Goal: Contribute content

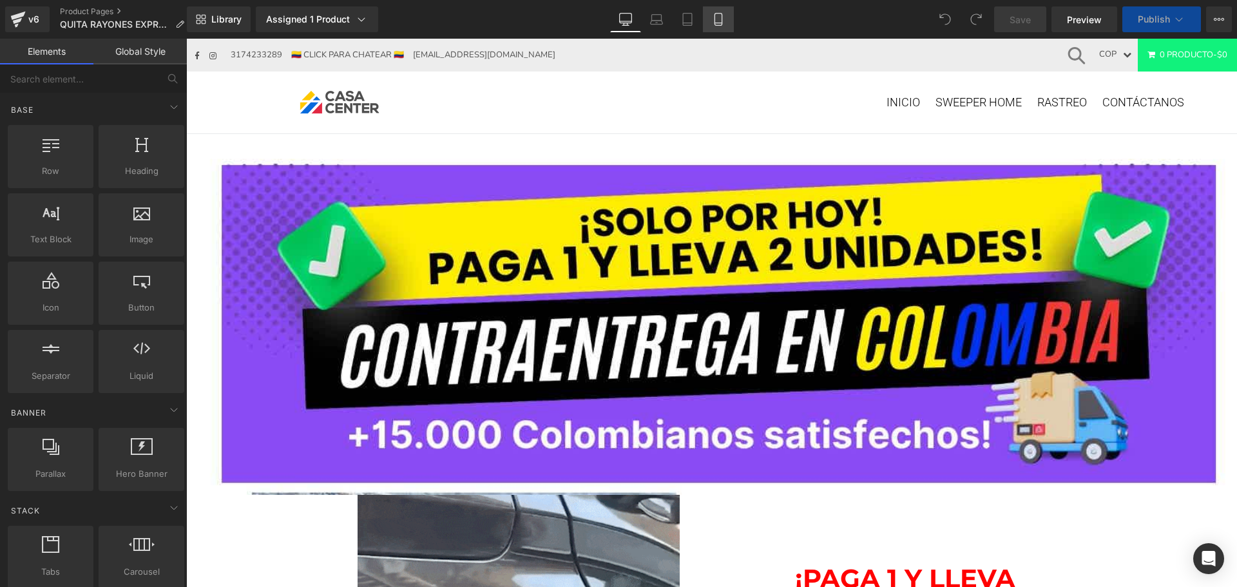
click at [717, 18] on icon at bounding box center [718, 19] width 13 height 13
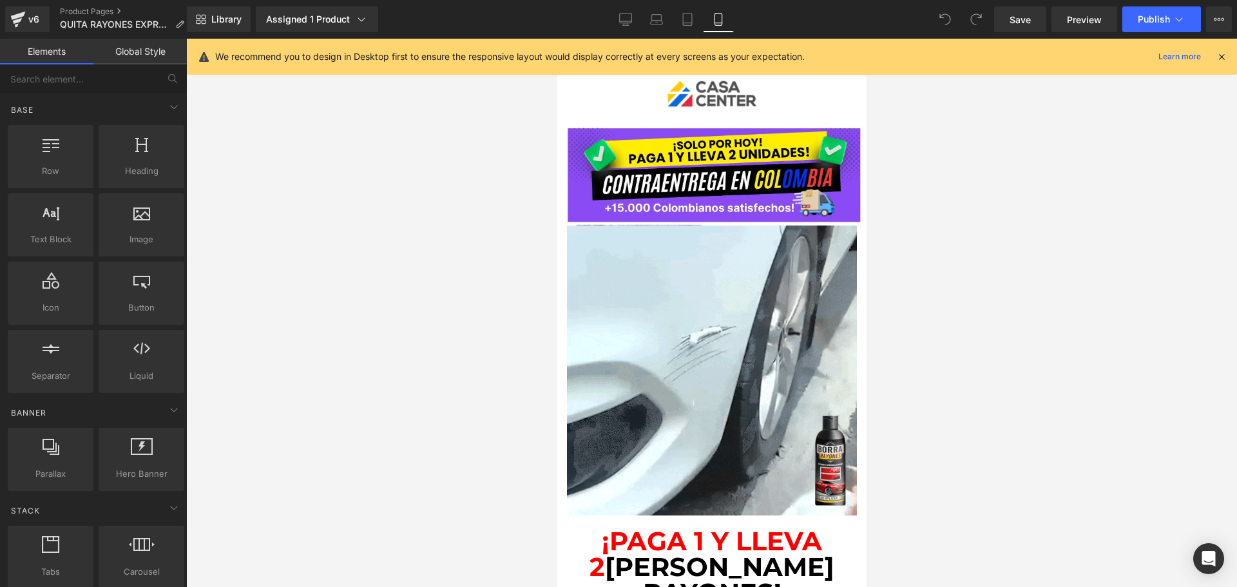
click at [1220, 56] on icon at bounding box center [1221, 57] width 12 height 12
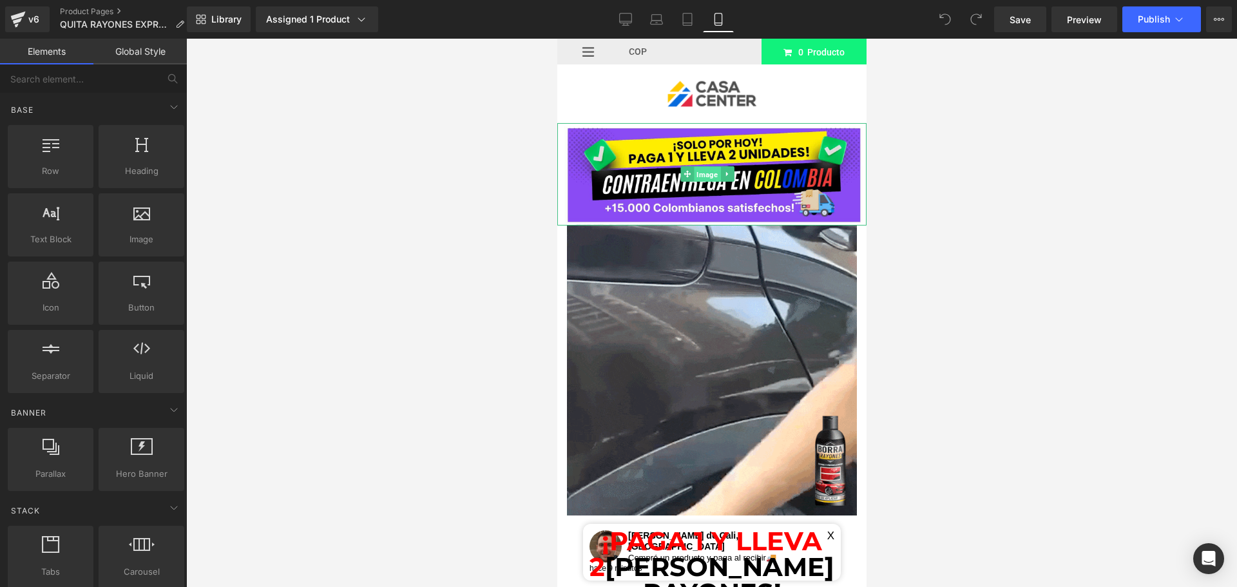
click at [707, 169] on span "Image" at bounding box center [706, 174] width 26 height 15
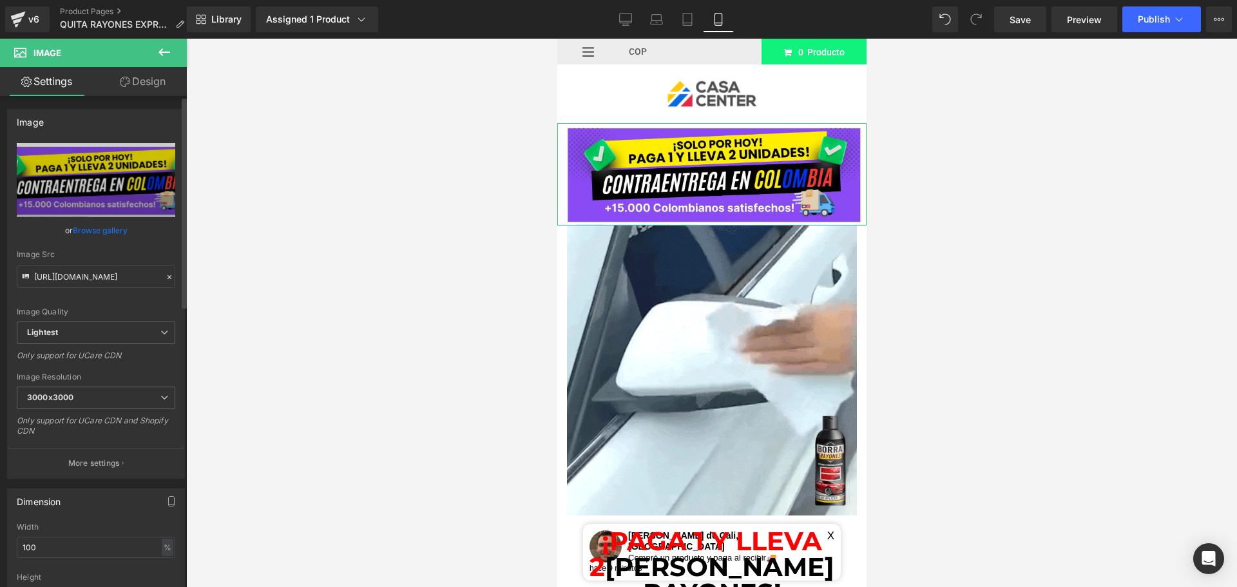
click at [96, 230] on link "Browse gallery" at bounding box center [100, 230] width 55 height 23
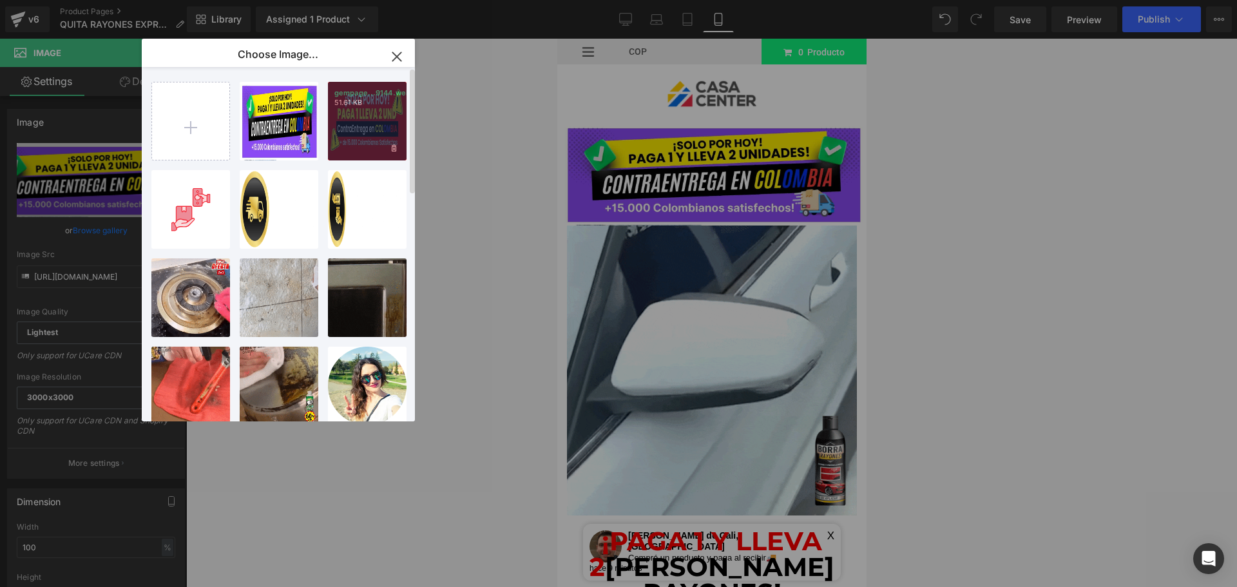
click at [397, 139] on div "gempage...9144.webp 51.61 KB" at bounding box center [367, 121] width 79 height 79
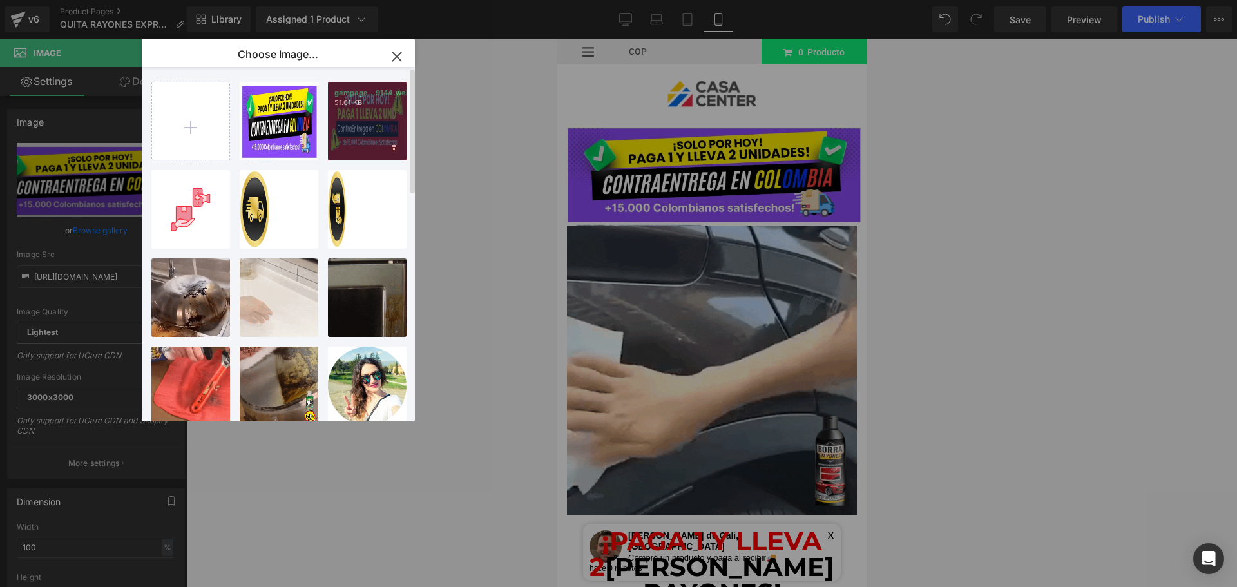
type input "[URL][DOMAIN_NAME]"
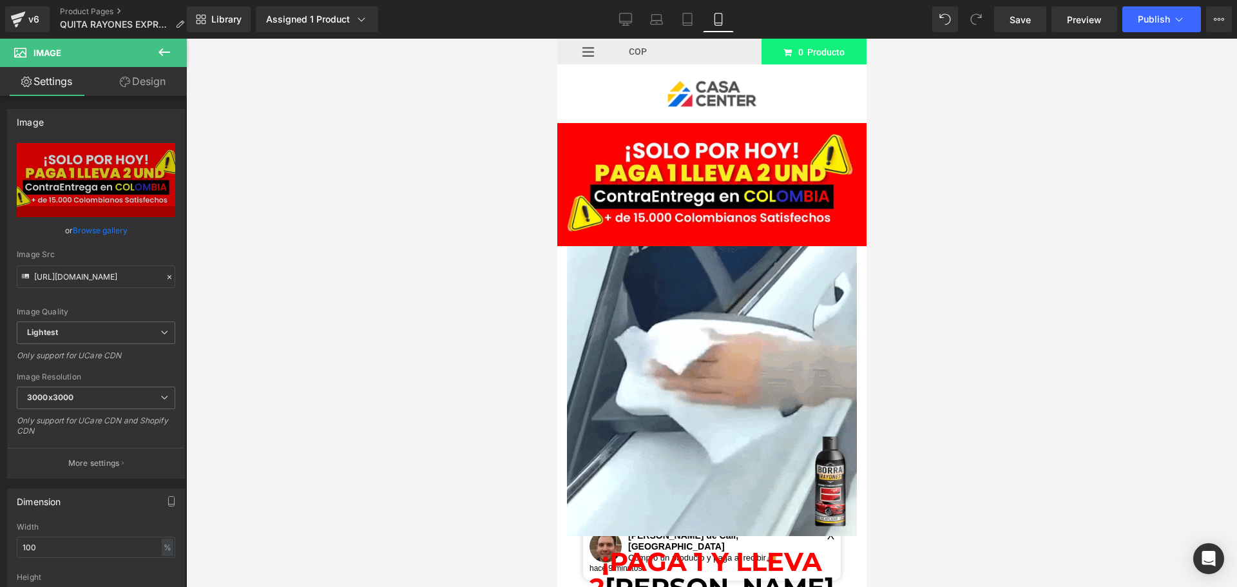
click at [312, 345] on div at bounding box center [711, 313] width 1050 height 548
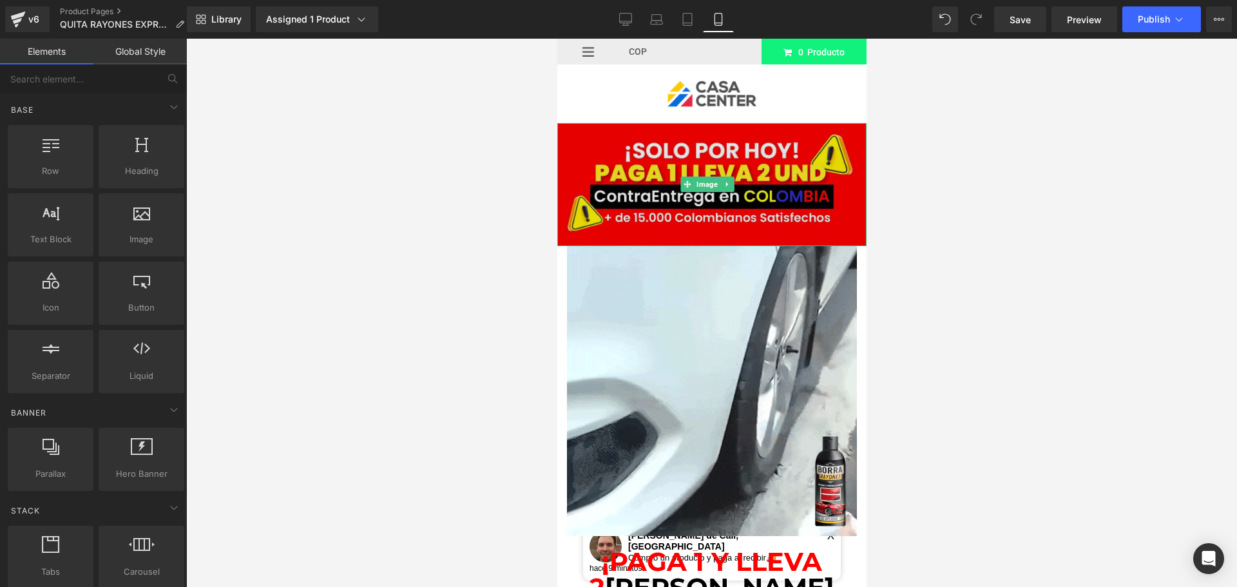
click at [659, 205] on img at bounding box center [710, 184] width 309 height 123
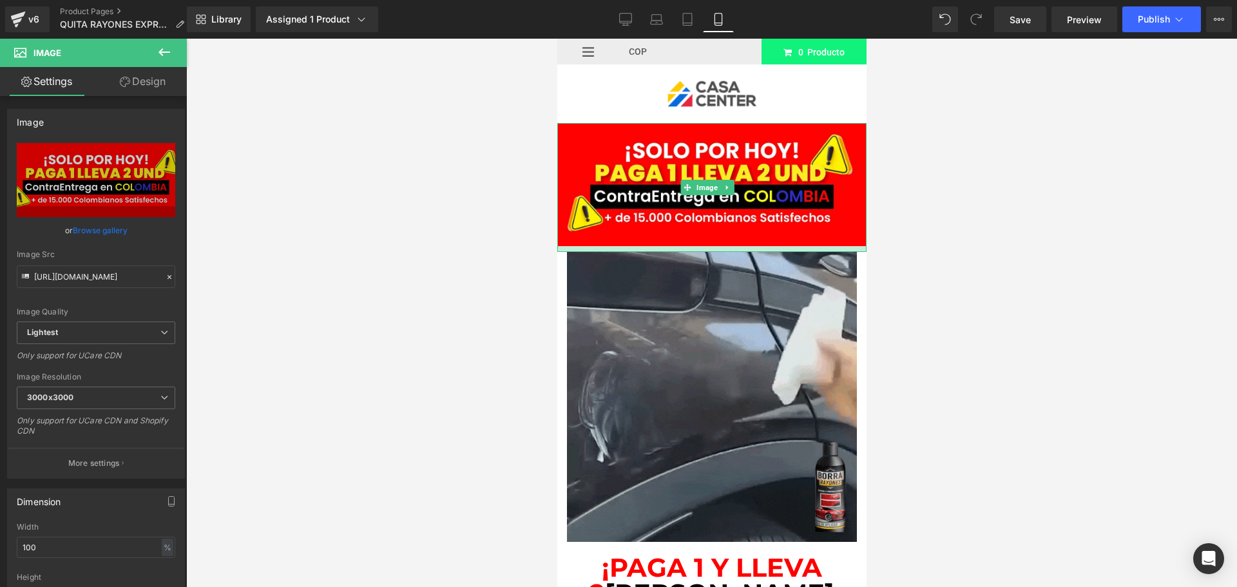
click at [707, 246] on div at bounding box center [710, 249] width 309 height 6
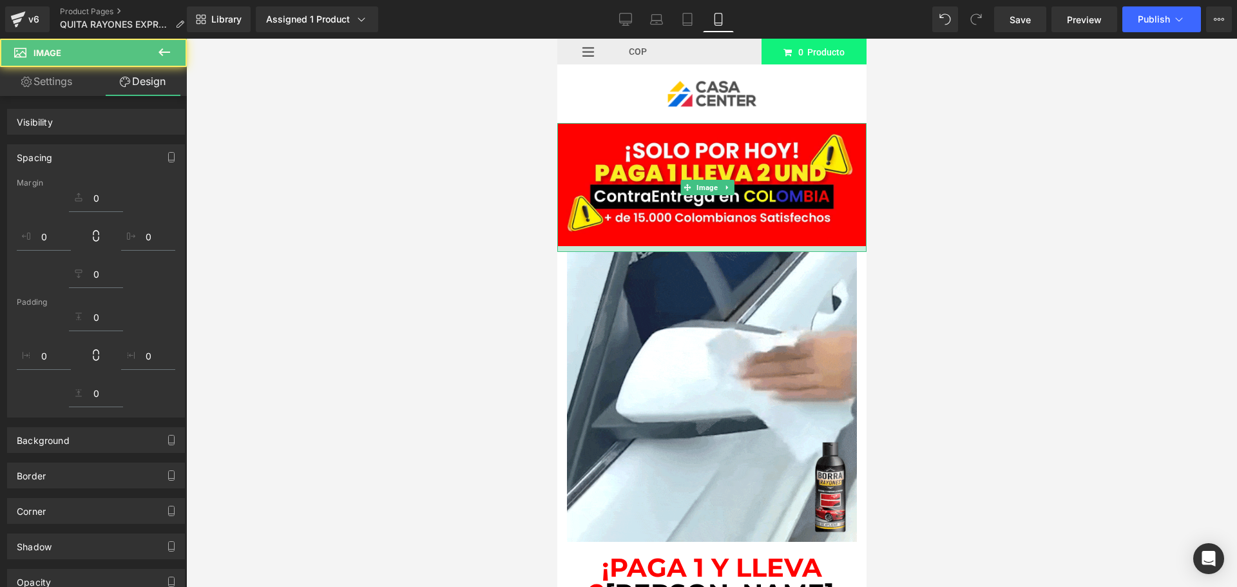
click at [967, 321] on div at bounding box center [711, 313] width 1050 height 548
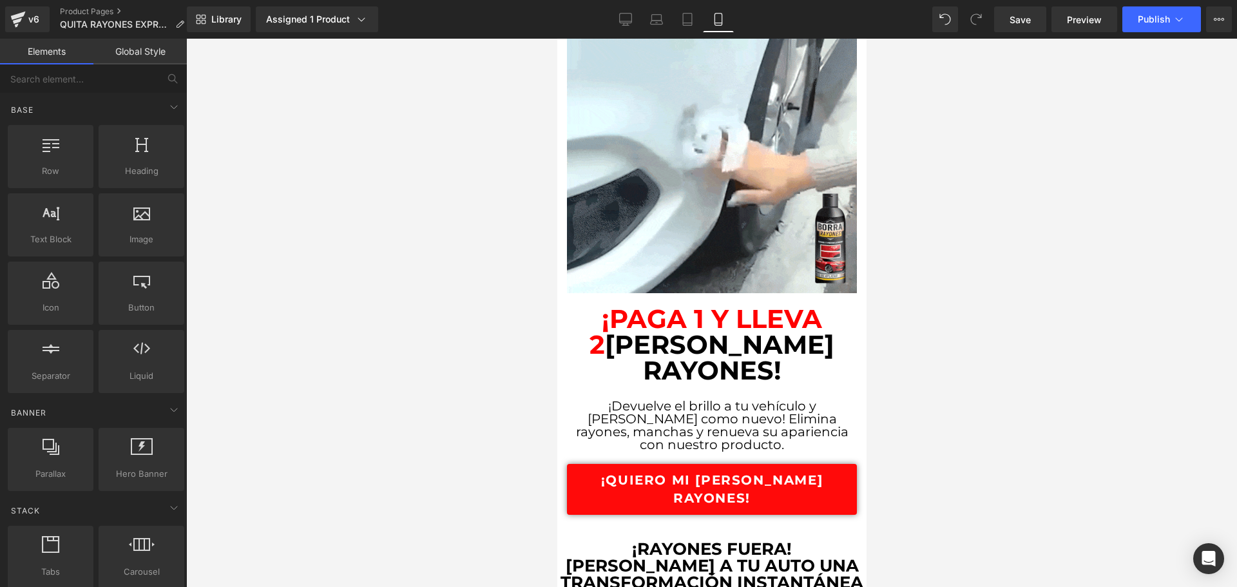
scroll to position [322, 0]
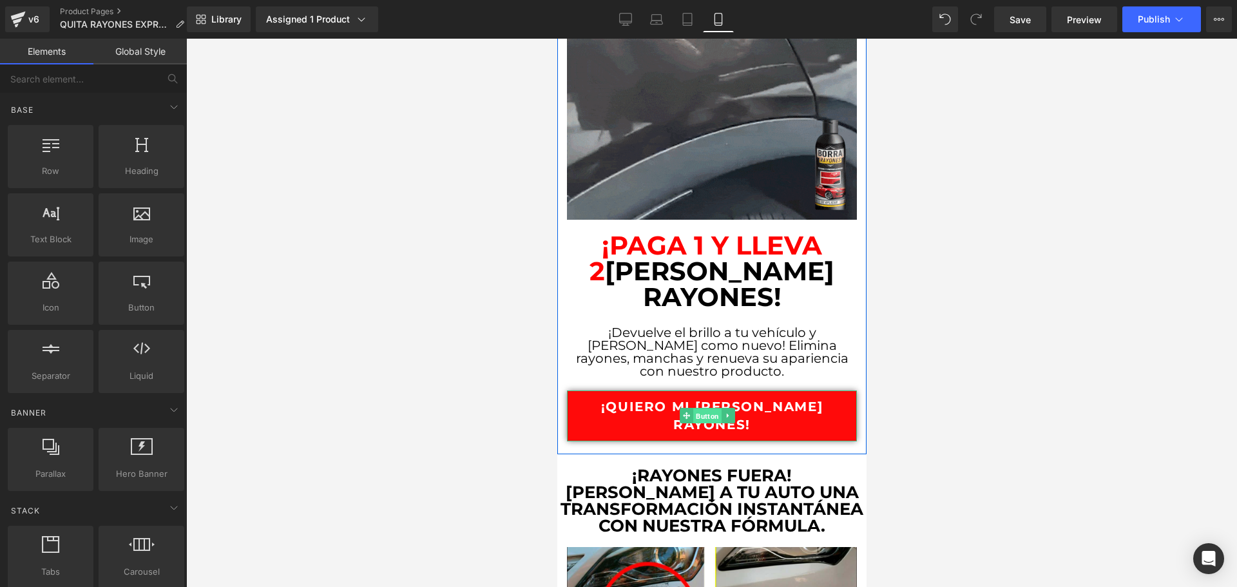
click at [696, 408] on span "Button" at bounding box center [706, 415] width 28 height 15
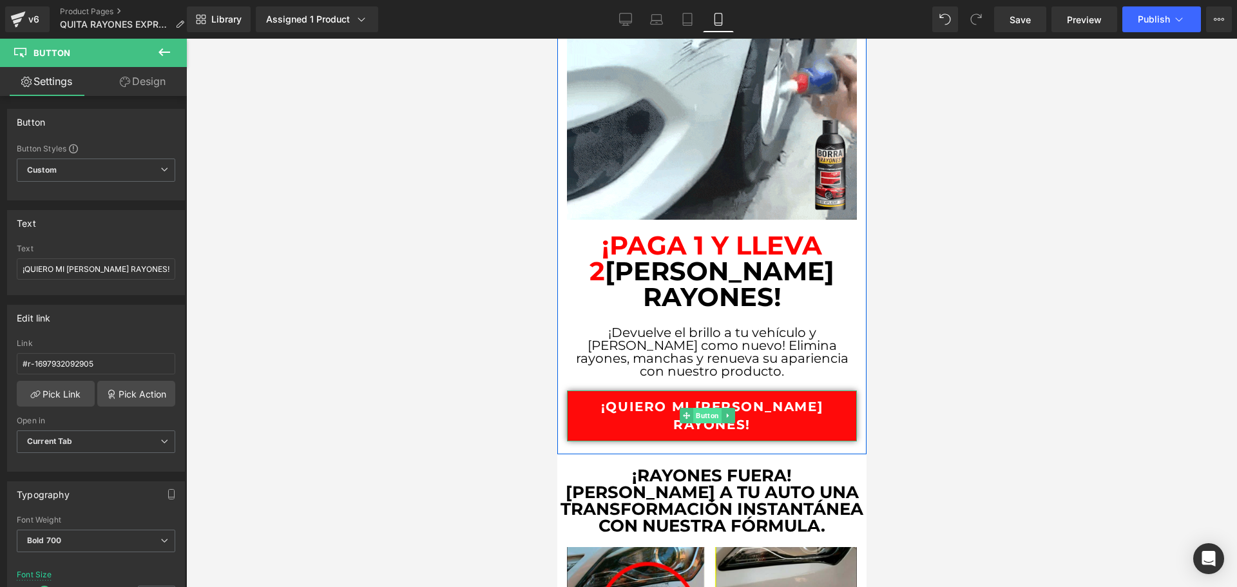
click at [706, 408] on span "Button" at bounding box center [706, 415] width 28 height 15
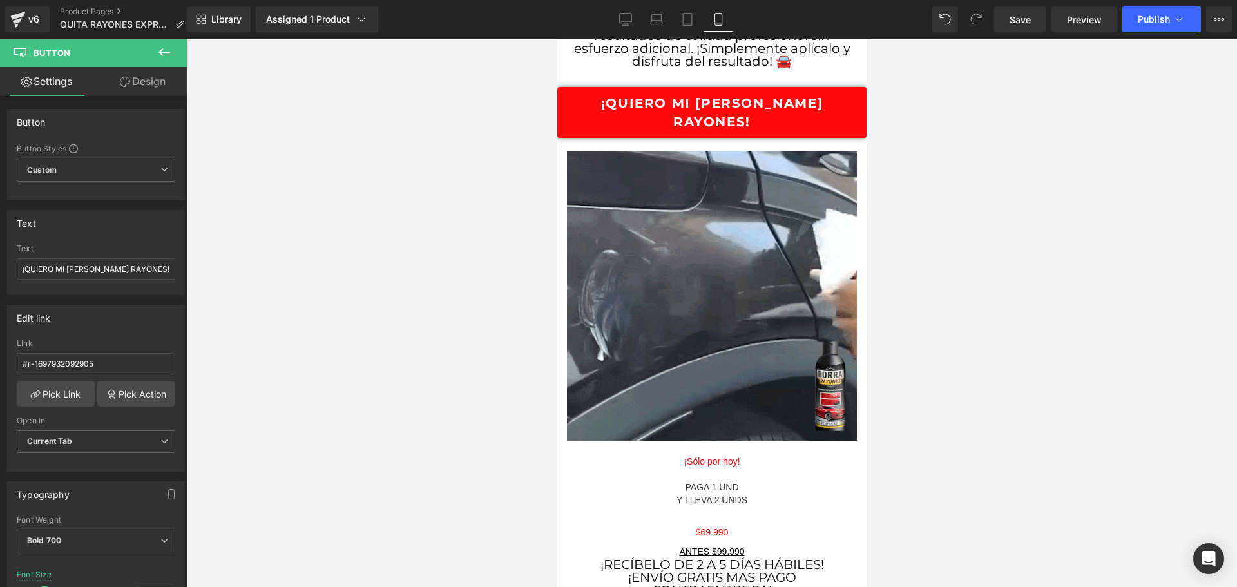
scroll to position [3220, 0]
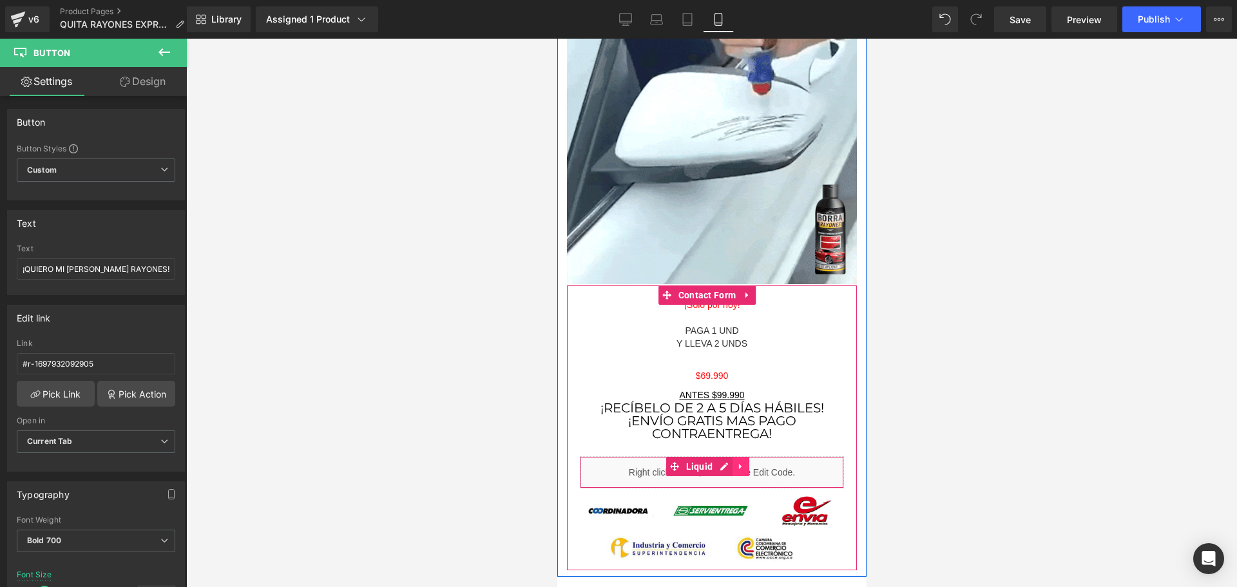
click at [744, 457] on link at bounding box center [740, 466] width 17 height 19
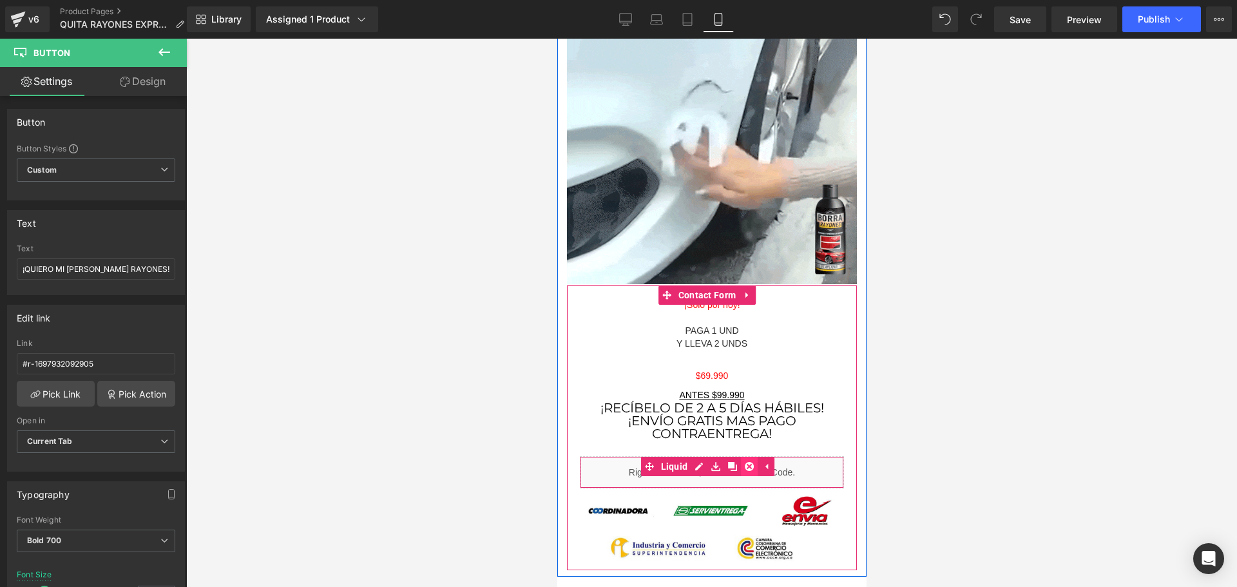
click at [749, 462] on icon at bounding box center [748, 466] width 9 height 9
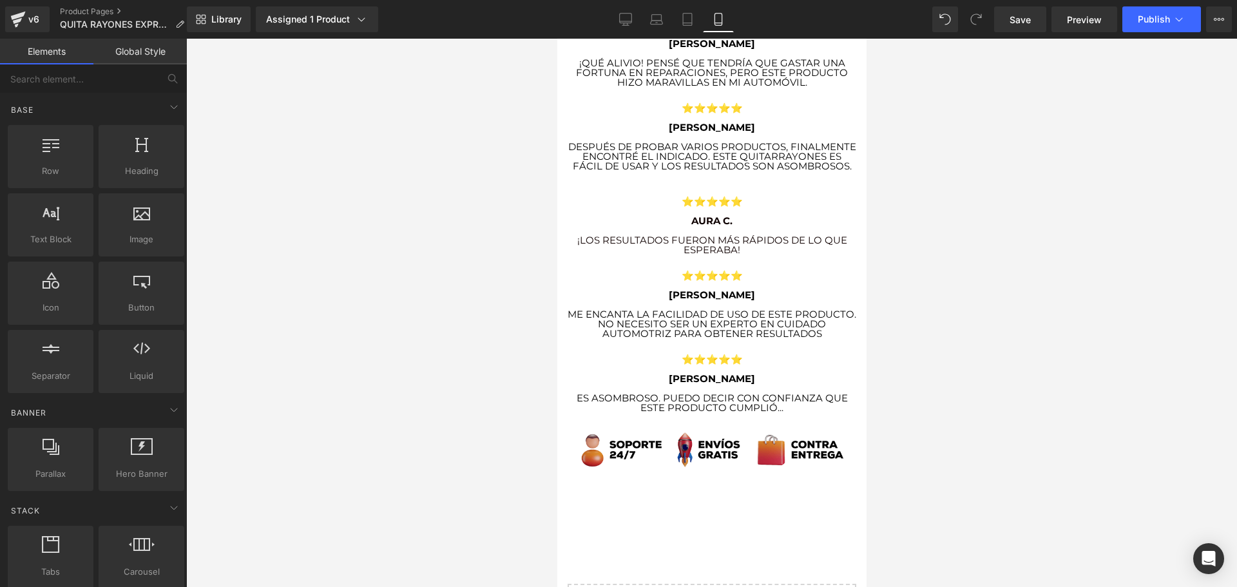
scroll to position [3993, 0]
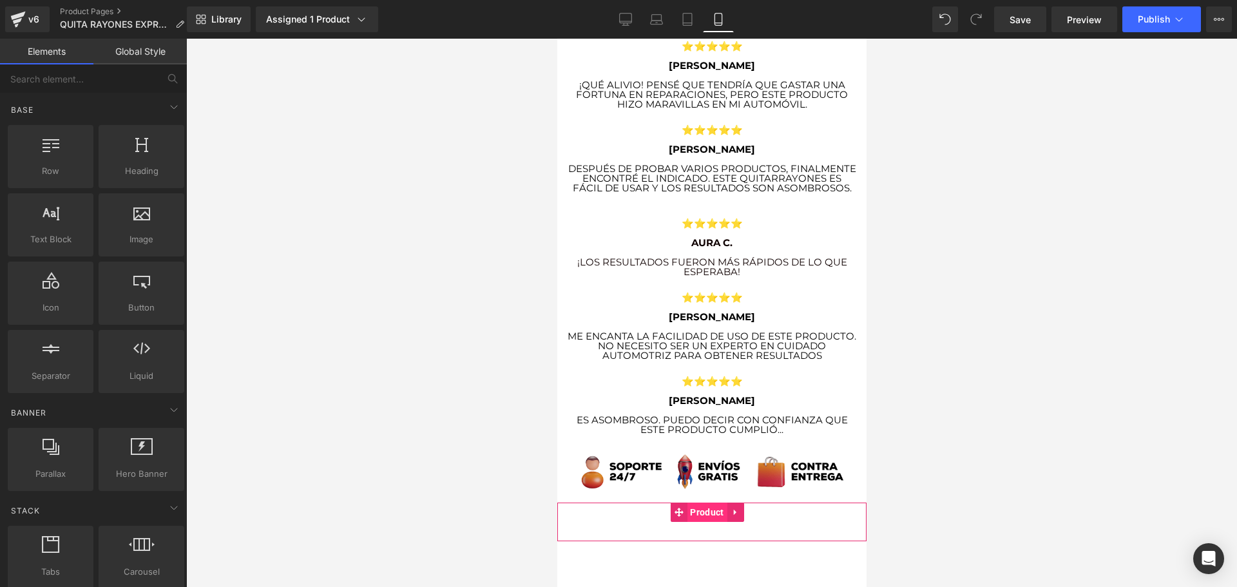
click at [702, 502] on span "Product" at bounding box center [706, 511] width 40 height 19
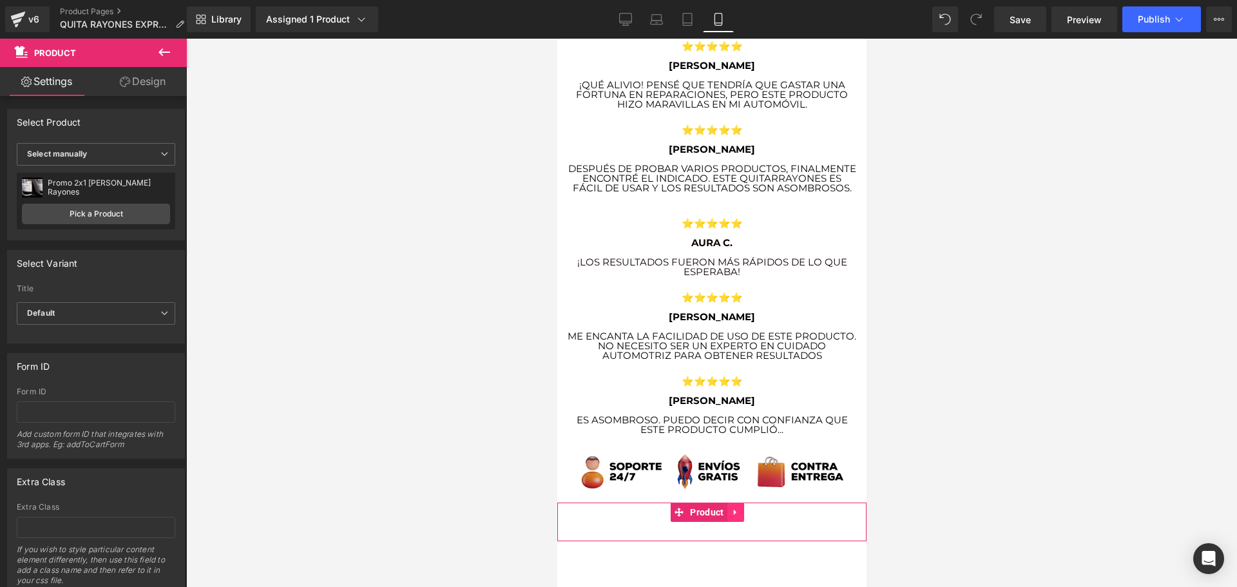
click at [736, 507] on icon at bounding box center [734, 512] width 9 height 10
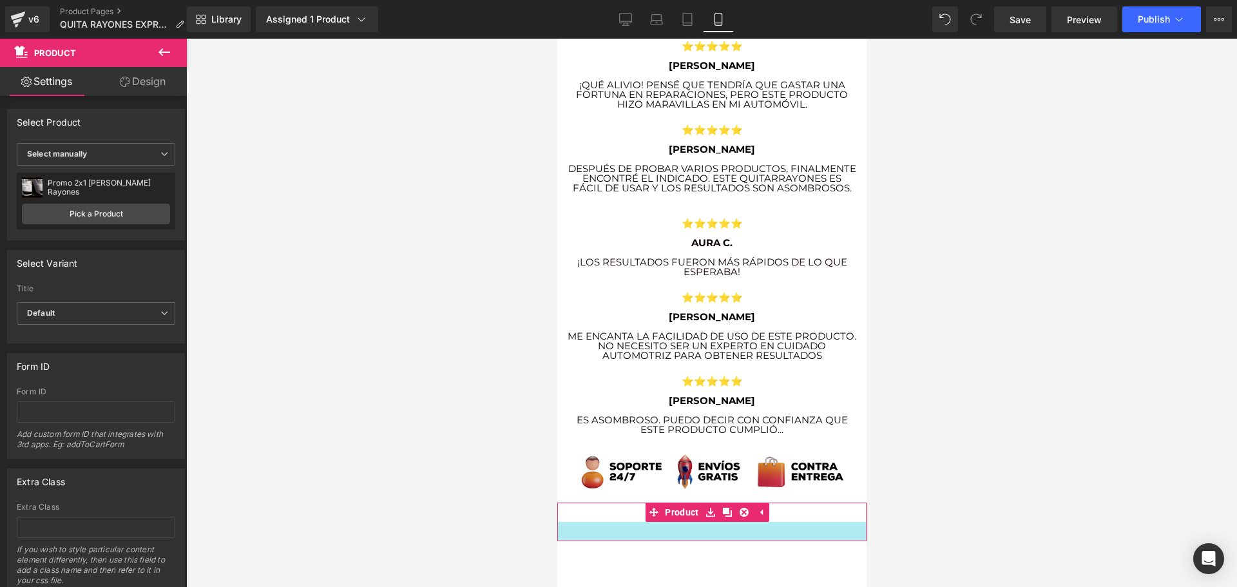
click at [719, 502] on div "Add To Cart (P) Cart Button Product" at bounding box center [710, 521] width 309 height 39
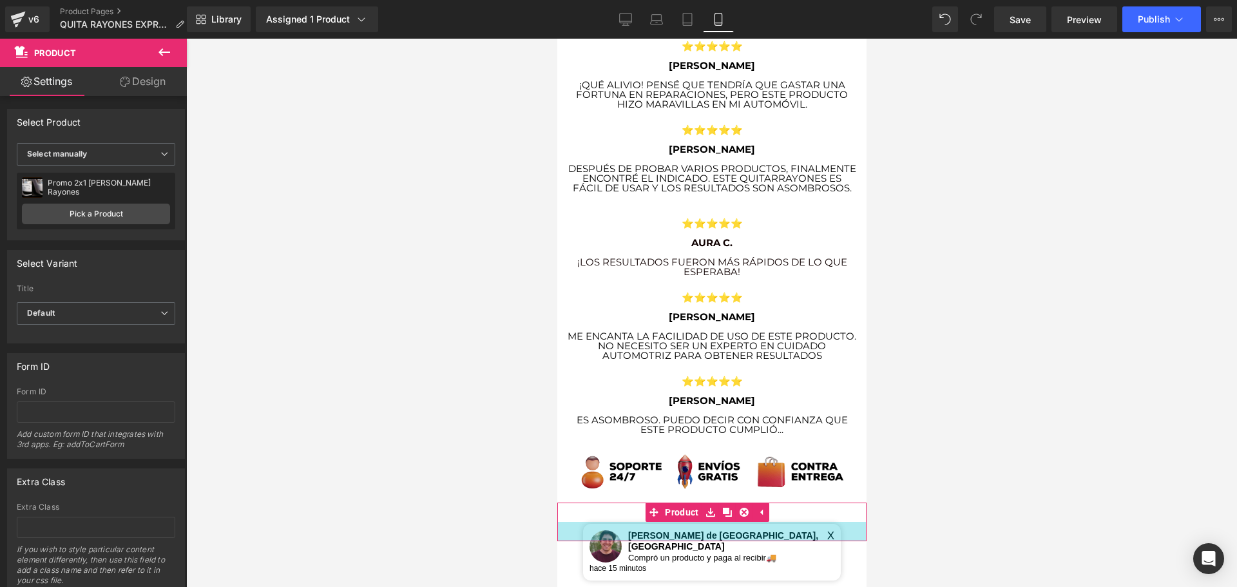
click at [707, 502] on div "Add To Cart (P) Cart Button Product" at bounding box center [710, 521] width 309 height 39
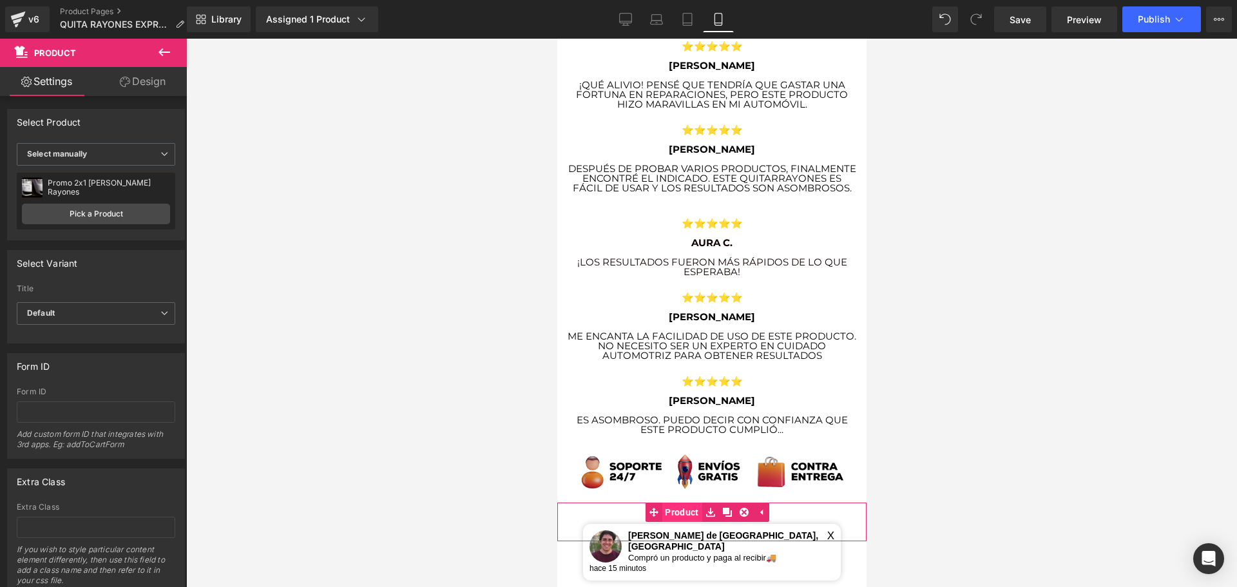
click at [687, 502] on span "Product" at bounding box center [681, 511] width 40 height 19
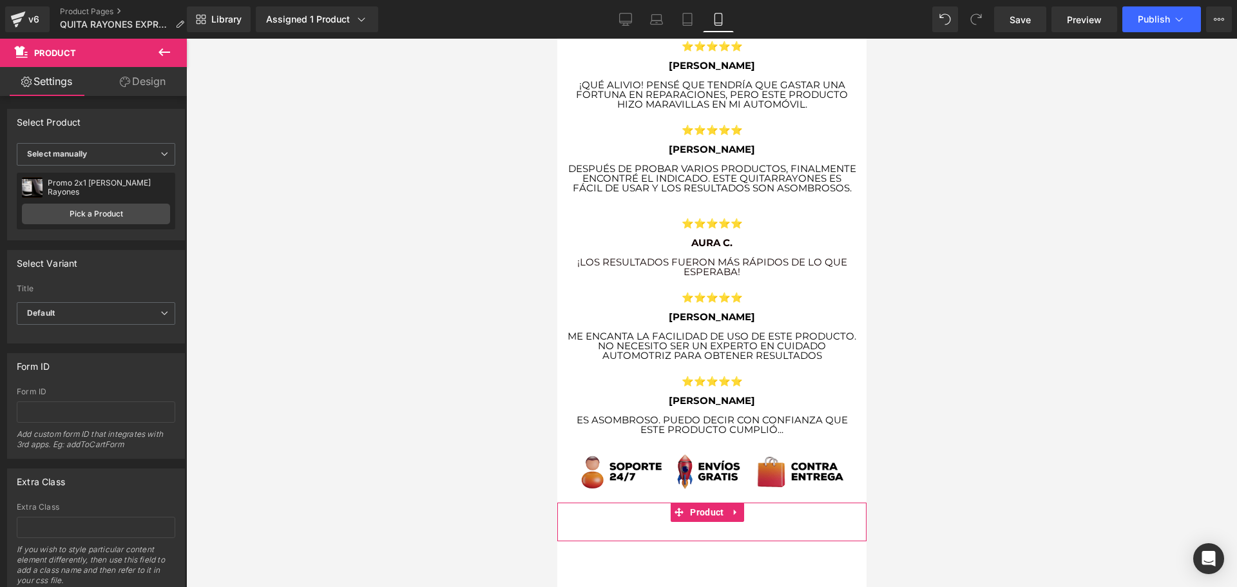
click at [175, 93] on link "Design" at bounding box center [142, 81] width 93 height 29
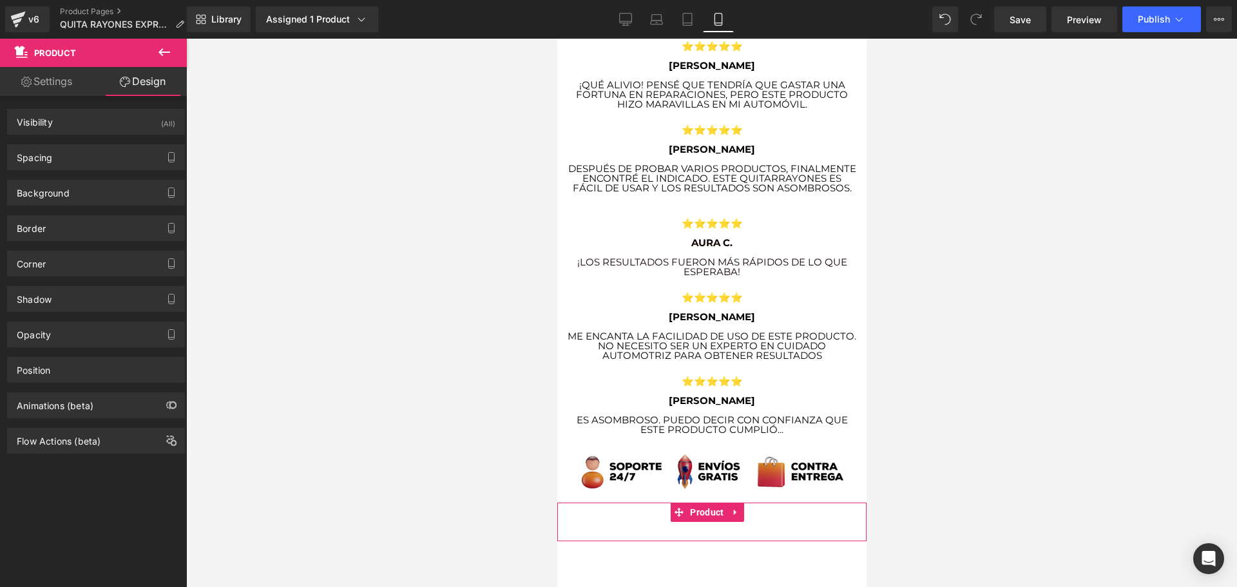
click at [43, 89] on link "Settings" at bounding box center [46, 81] width 93 height 29
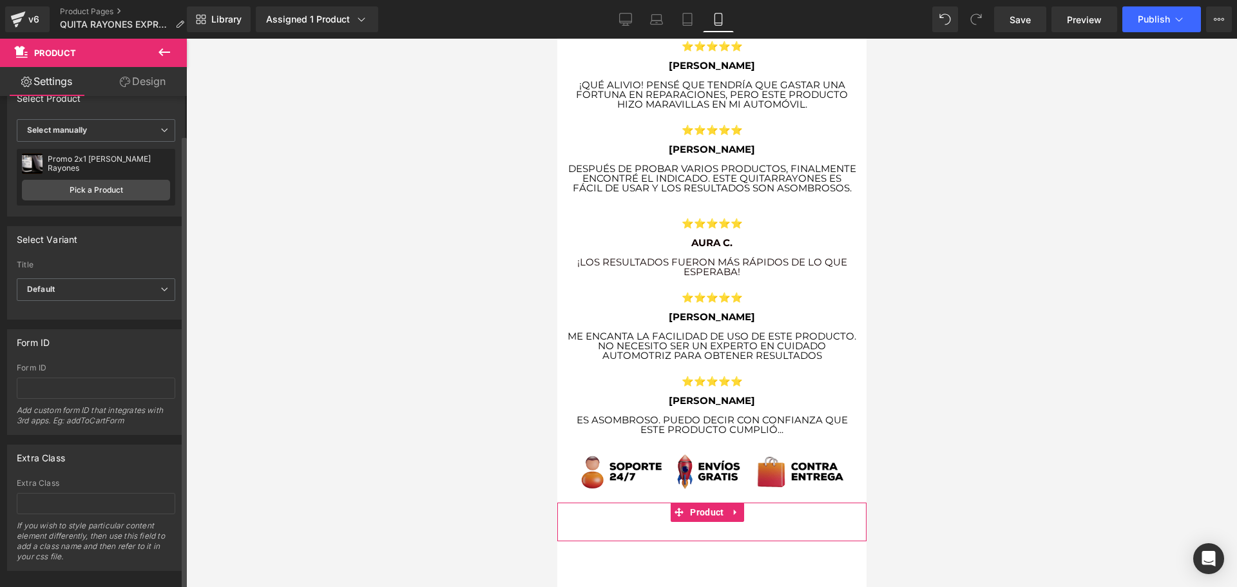
scroll to position [44, 0]
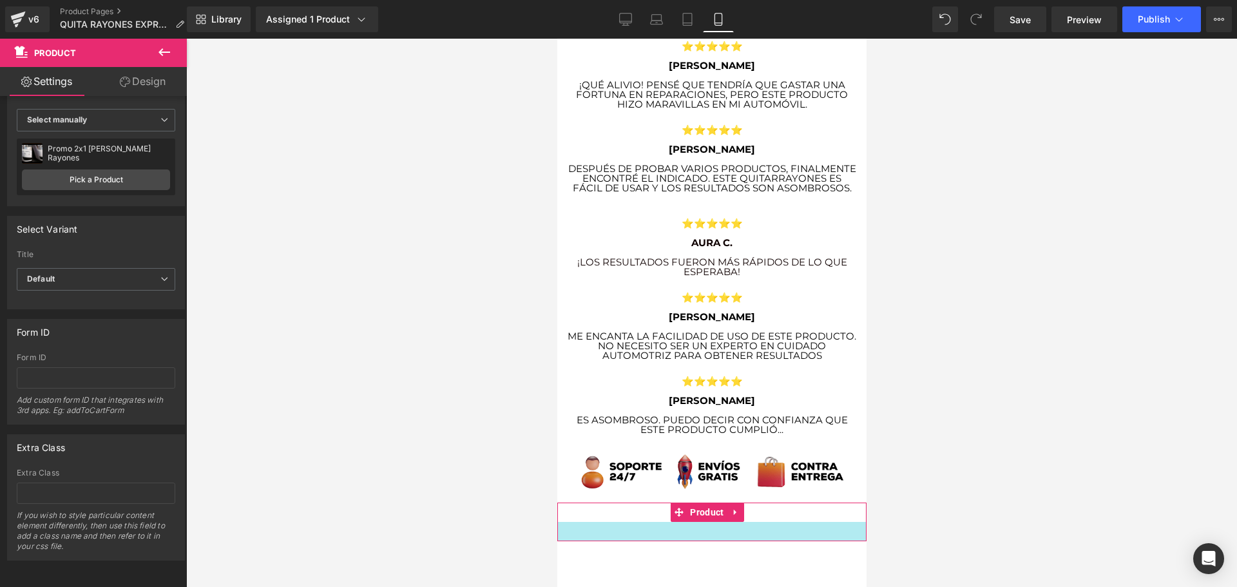
click at [713, 522] on div at bounding box center [710, 531] width 309 height 19
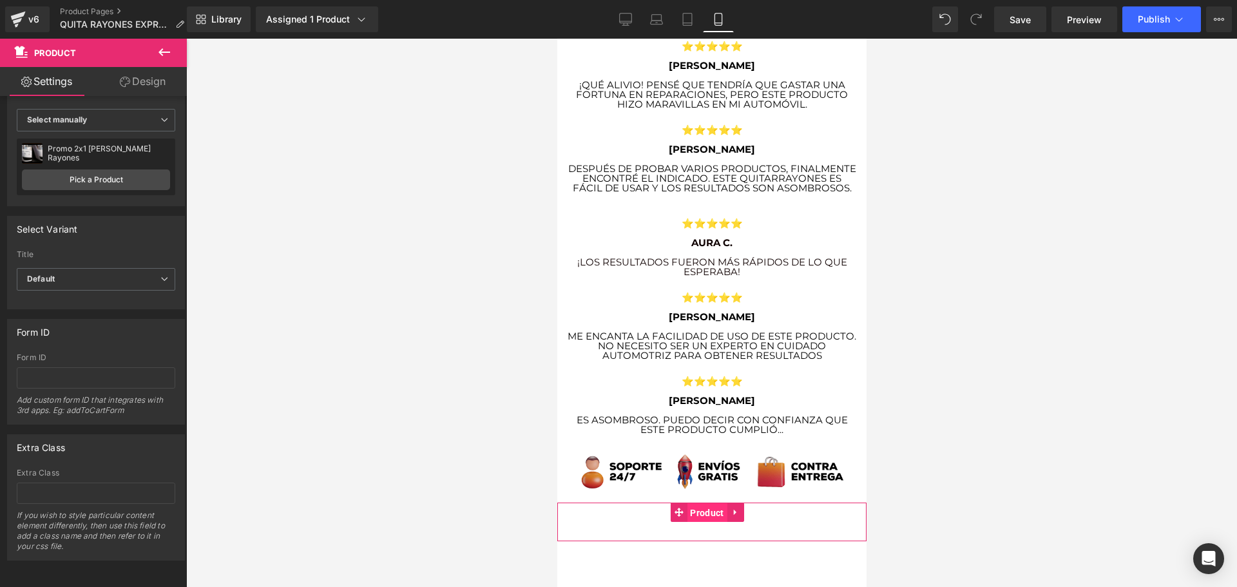
click at [716, 503] on span "Product" at bounding box center [706, 512] width 40 height 19
click at [732, 509] on icon at bounding box center [733, 512] width 3 height 6
click at [683, 502] on link "Product" at bounding box center [697, 511] width 57 height 19
click at [703, 503] on span "Product" at bounding box center [706, 512] width 40 height 19
click at [733, 509] on icon at bounding box center [733, 512] width 3 height 6
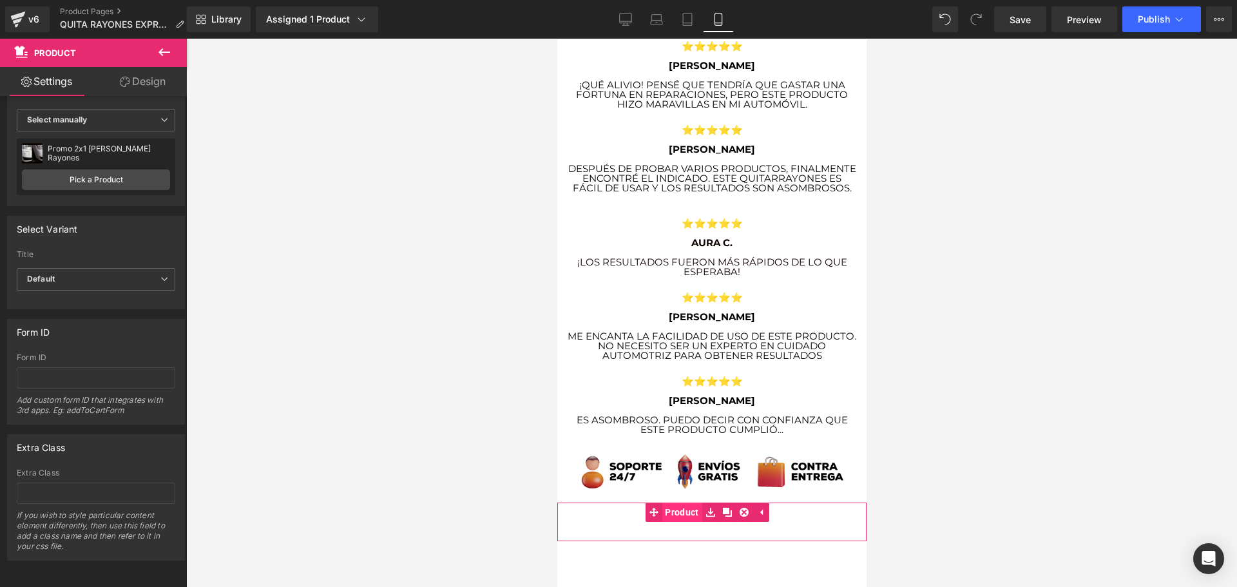
click at [694, 502] on span "Product" at bounding box center [681, 511] width 40 height 19
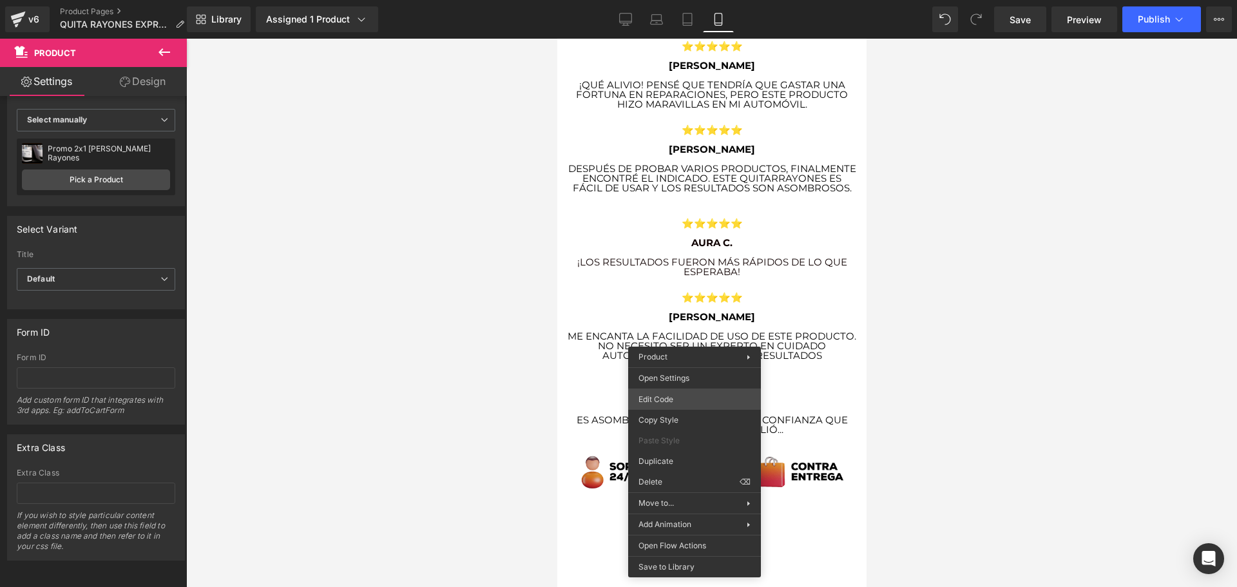
click at [669, 0] on div "Product You are previewing how the will restyle your page. You can not edit Ele…" at bounding box center [618, 0] width 1237 height 0
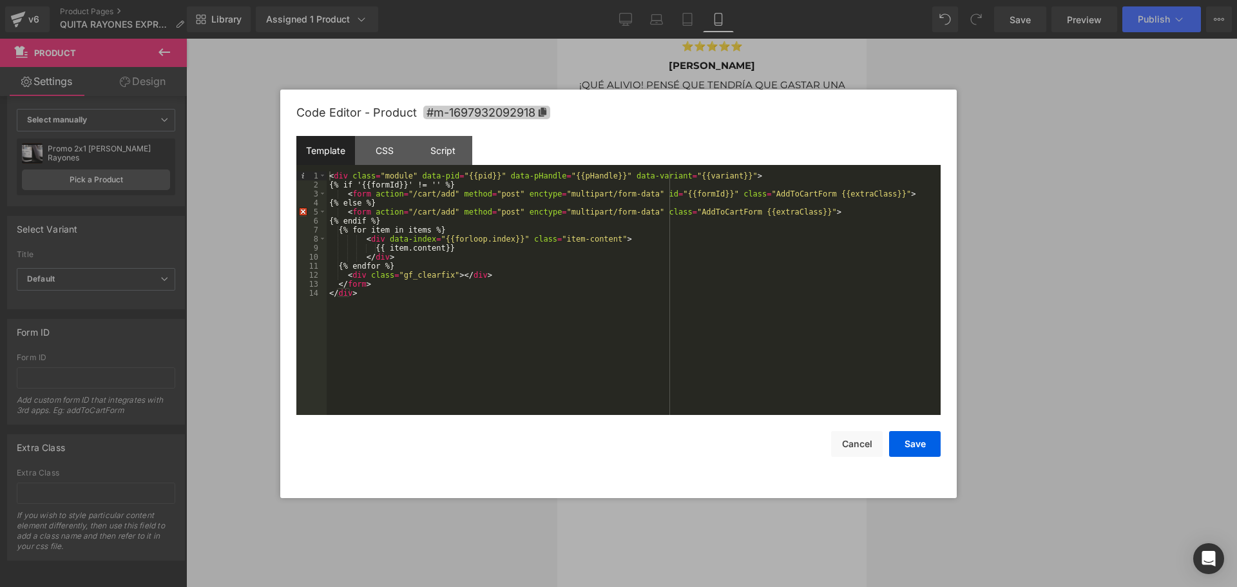
click at [543, 114] on icon at bounding box center [542, 112] width 8 height 9
click at [913, 447] on button "Save" at bounding box center [915, 444] width 52 height 26
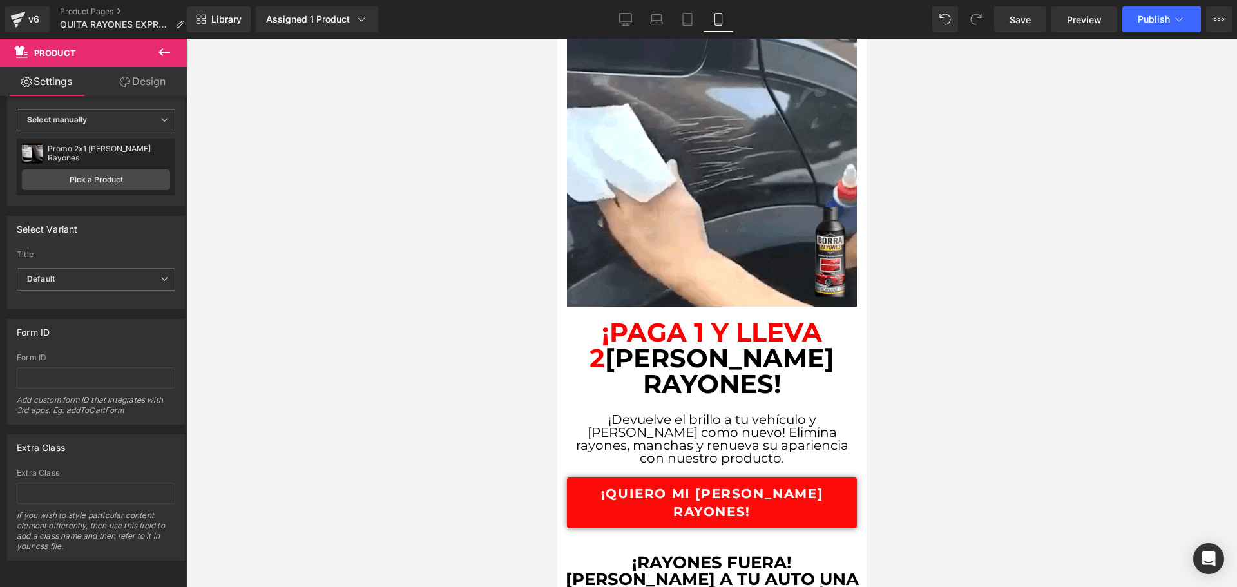
scroll to position [0, 0]
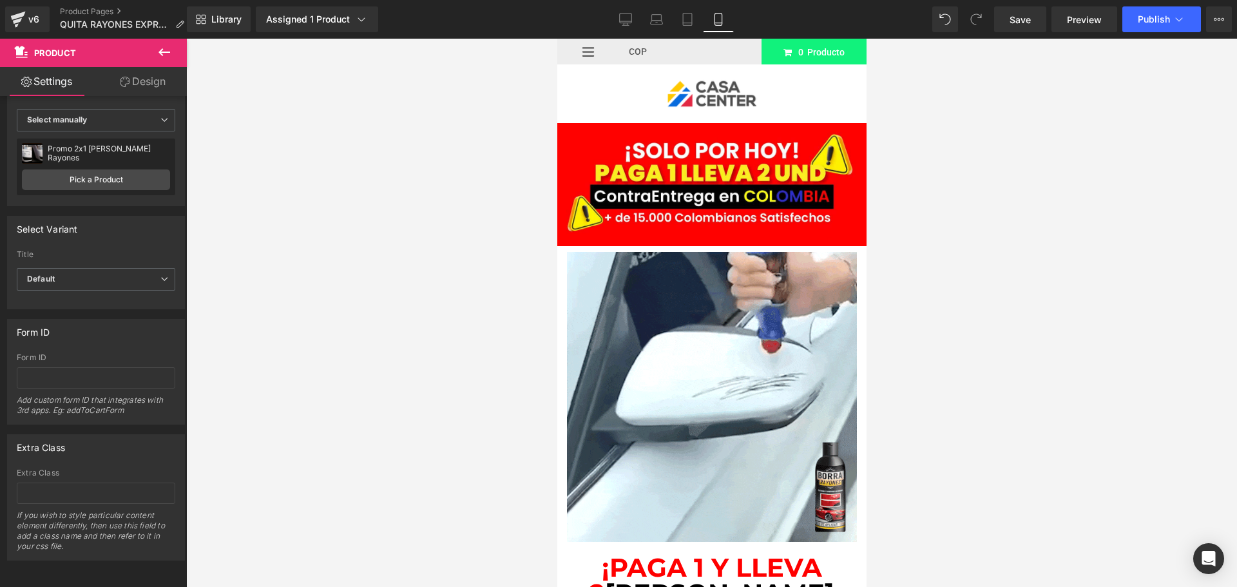
drag, startPoint x: 861, startPoint y: 297, endPoint x: 1456, endPoint y: 105, distance: 625.3
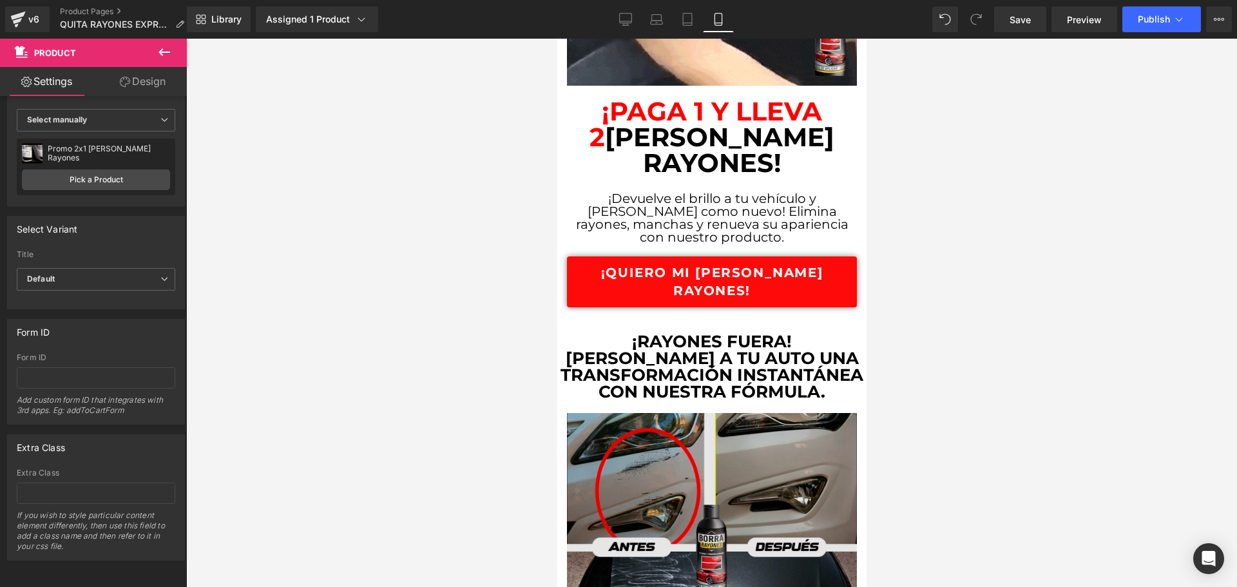
scroll to position [386, 0]
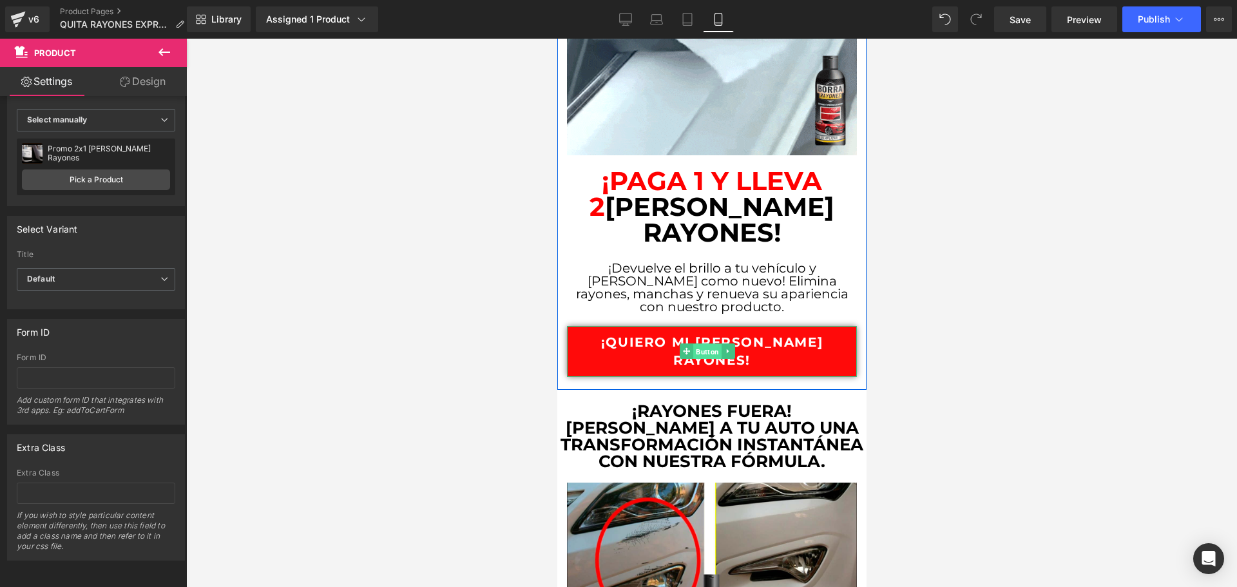
click at [717, 344] on span "Button" at bounding box center [706, 351] width 28 height 15
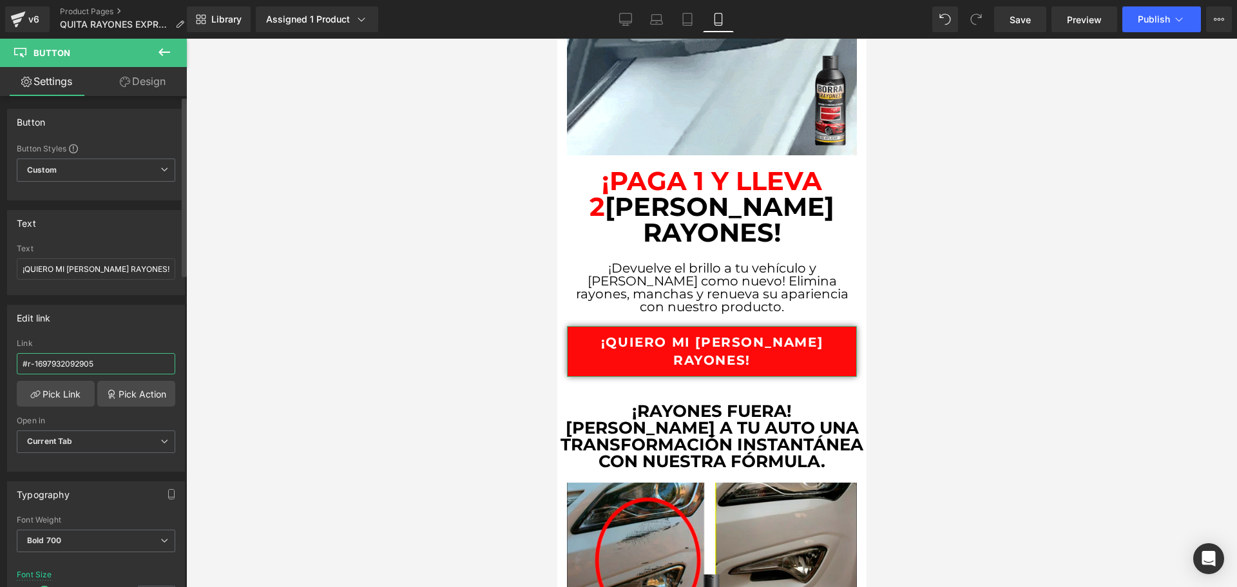
click at [123, 363] on input "#r-1697932092905" at bounding box center [96, 363] width 158 height 21
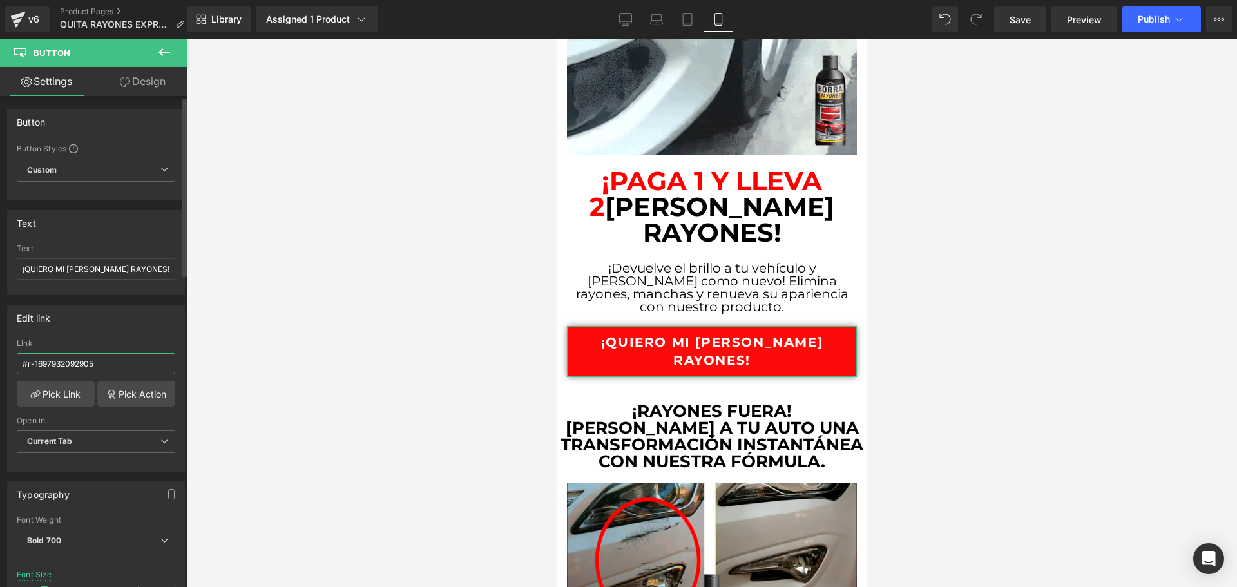
click at [123, 363] on input "#r-1697932092905" at bounding box center [96, 363] width 158 height 21
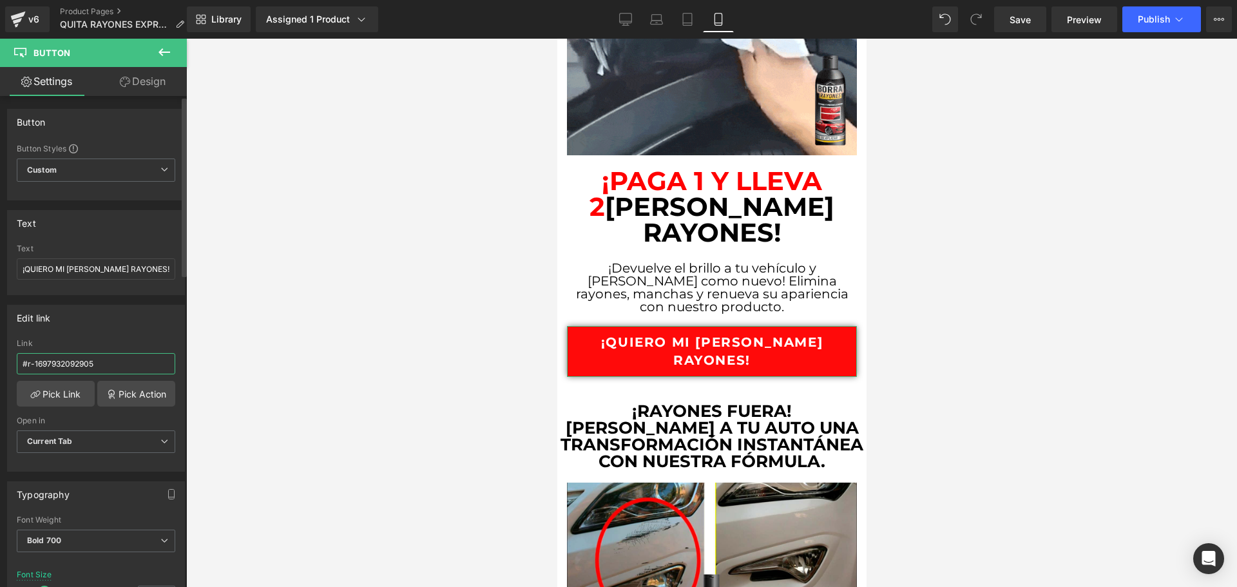
click at [123, 363] on input "#r-1697932092905" at bounding box center [96, 363] width 158 height 21
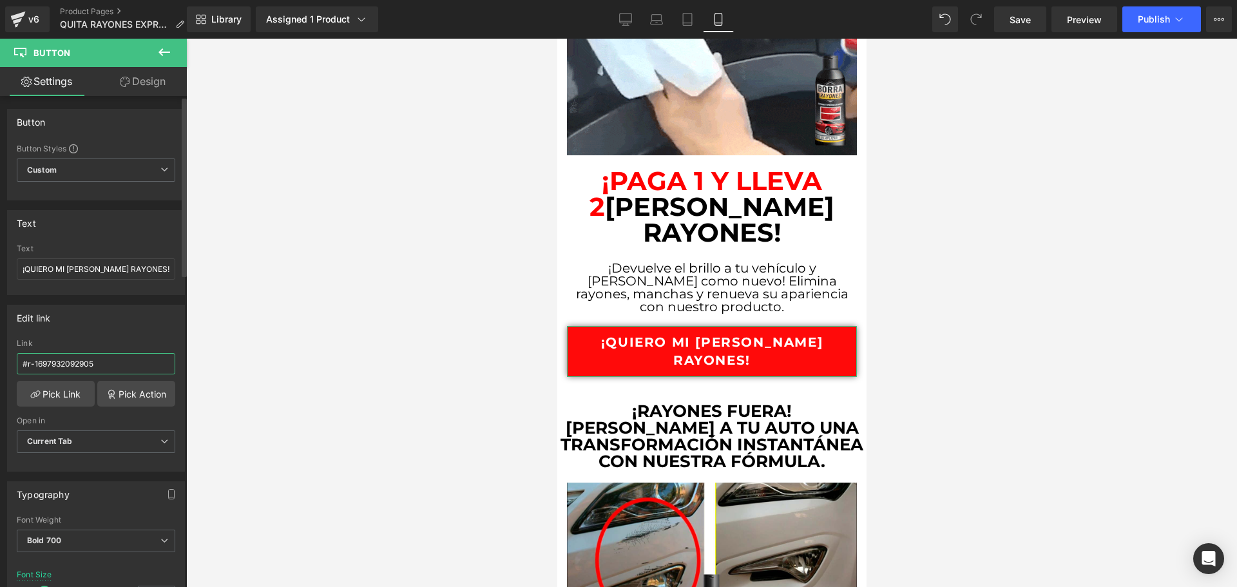
paste input "m-1697932092918"
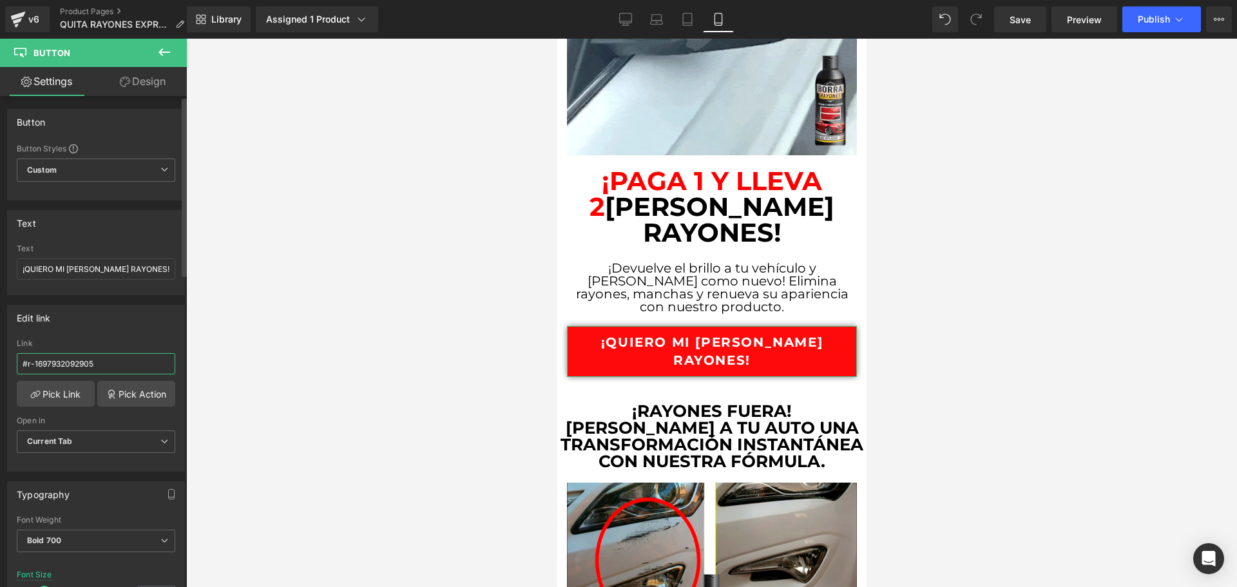
type input "#m-1697932092918"
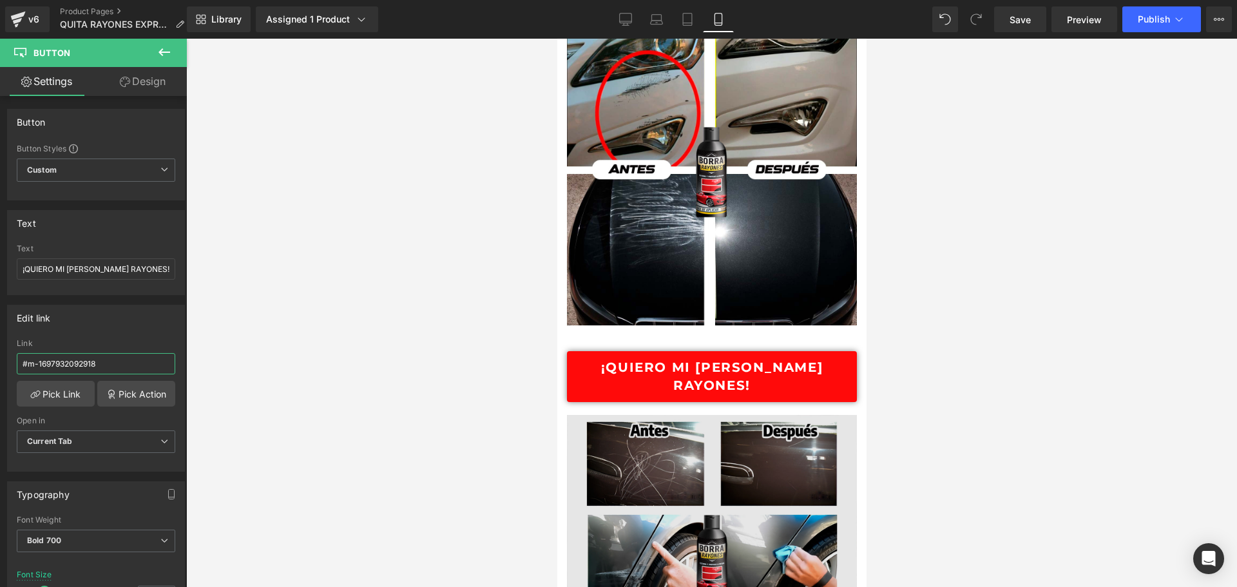
scroll to position [837, 0]
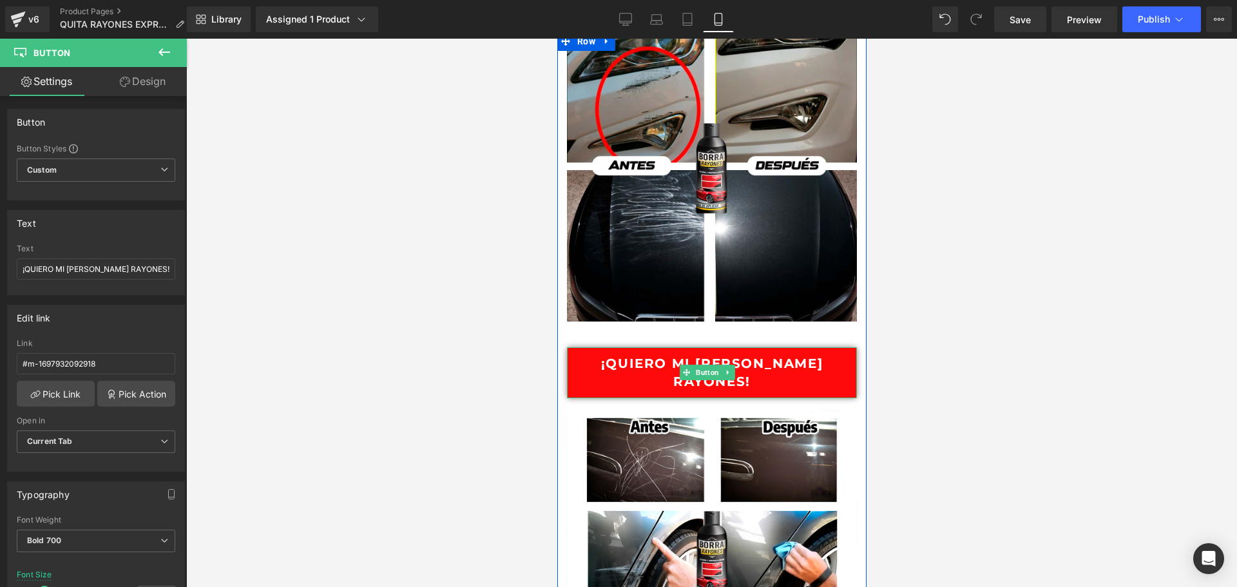
click at [696, 365] on span "Button" at bounding box center [706, 372] width 28 height 15
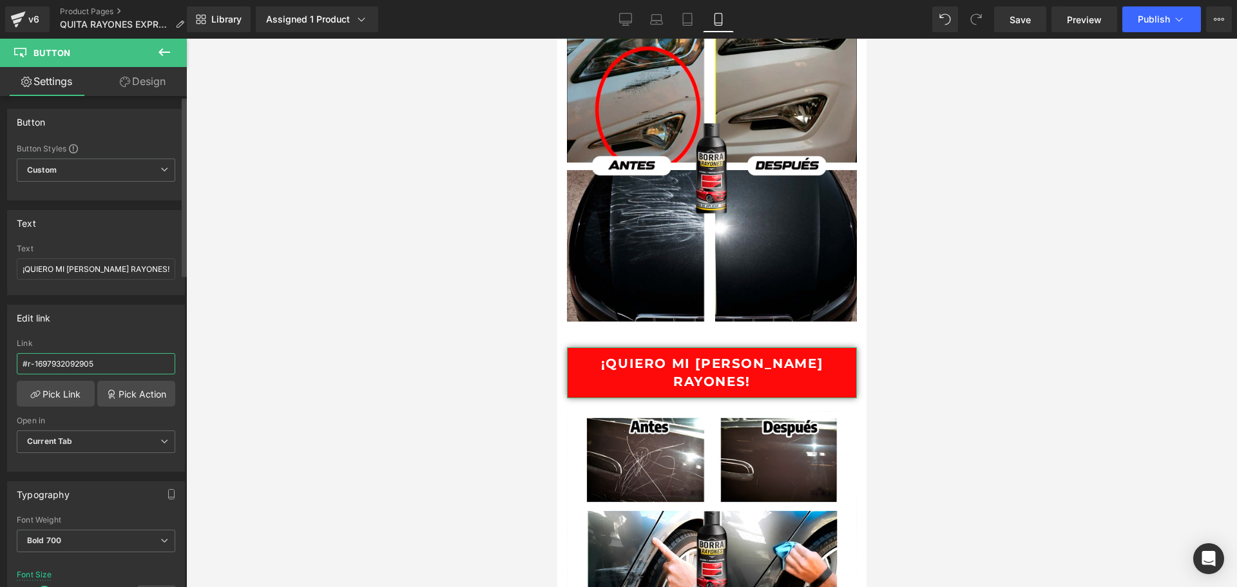
click at [128, 365] on input "#r-1697932092905" at bounding box center [96, 363] width 158 height 21
paste input "m-1697932092918"
type input "#m-1697932092918"
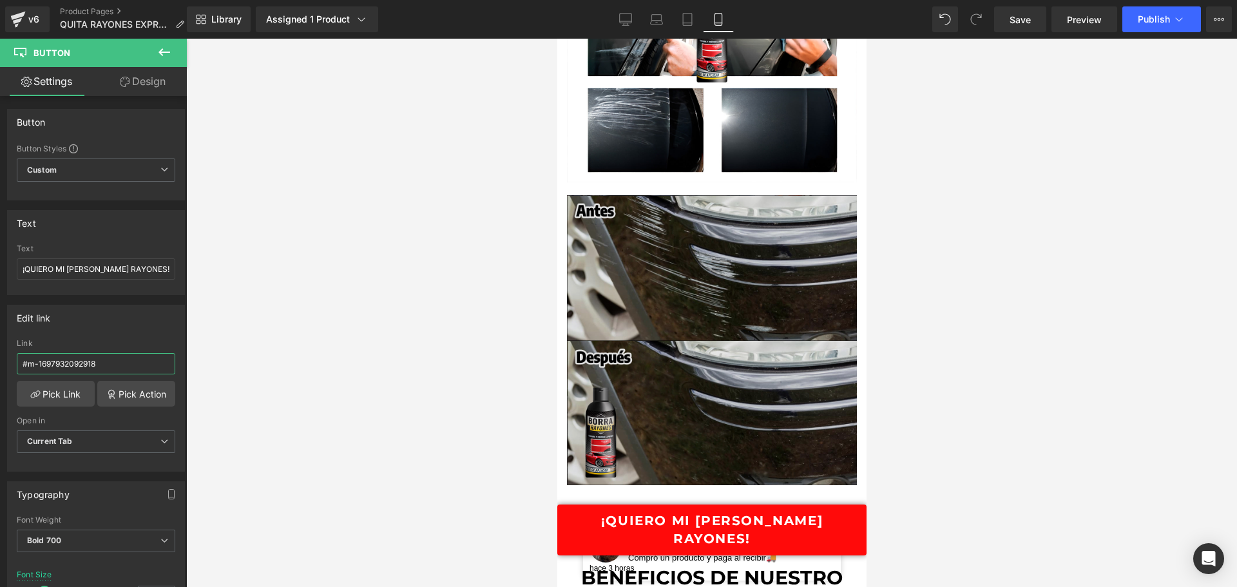
scroll to position [1481, 0]
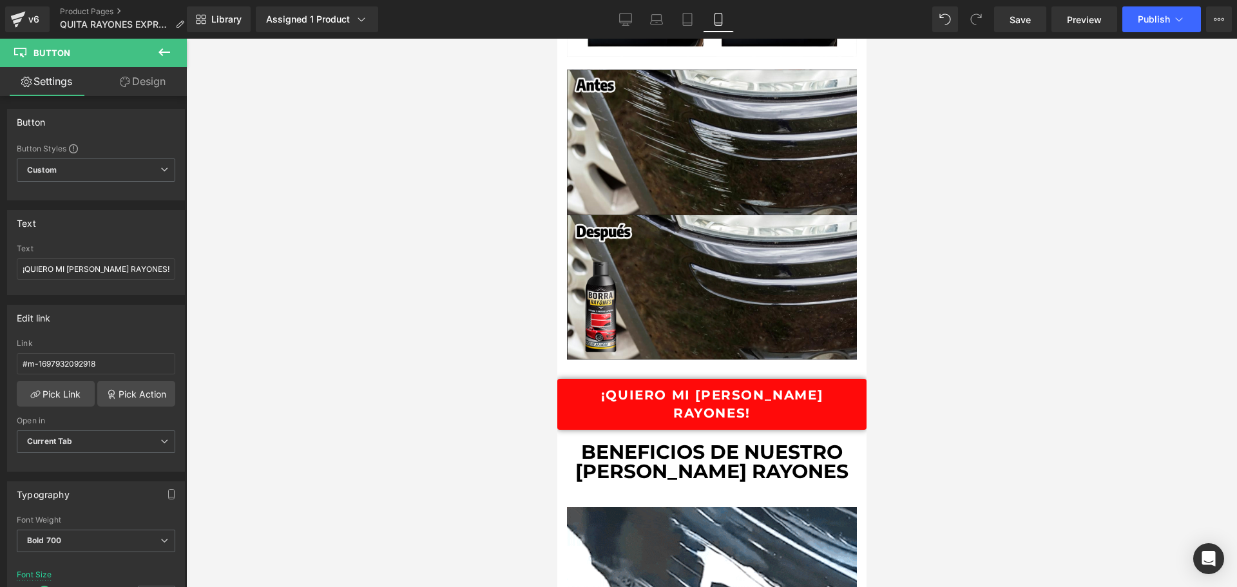
click at [710, 396] on span "Button" at bounding box center [711, 403] width 28 height 15
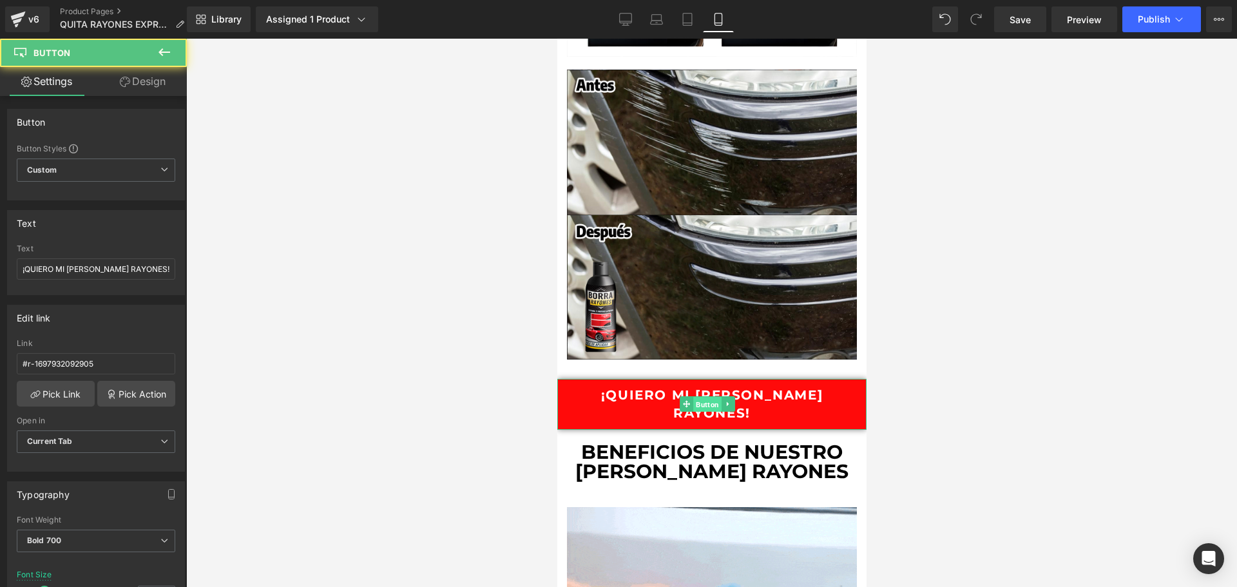
click at [712, 397] on span "Button" at bounding box center [706, 404] width 28 height 15
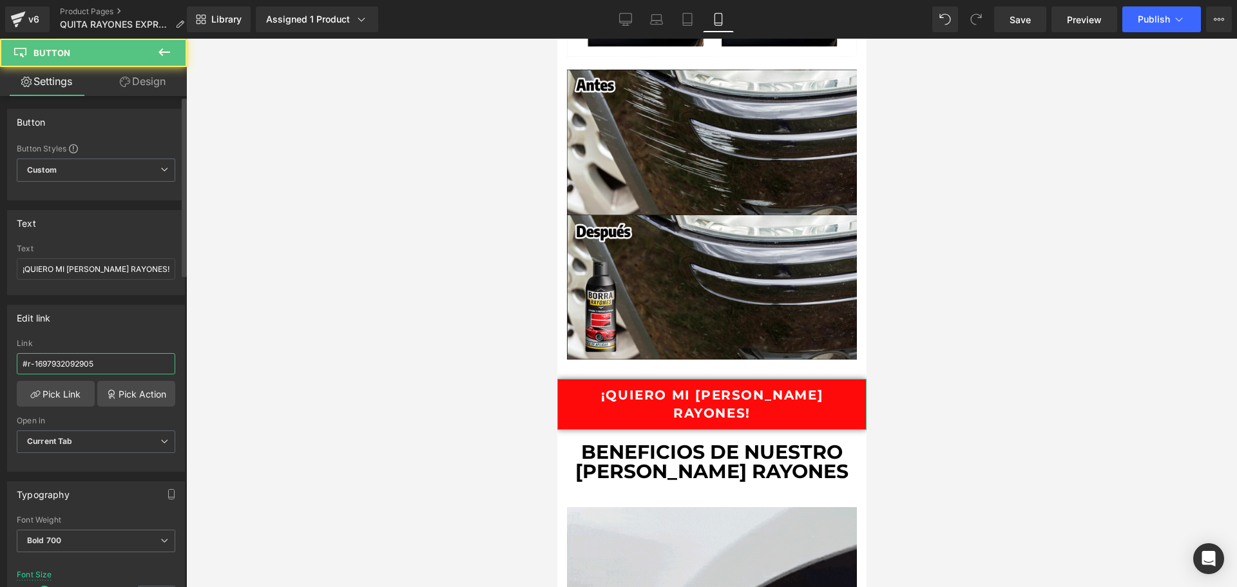
click at [138, 365] on input "#r-1697932092905" at bounding box center [96, 363] width 158 height 21
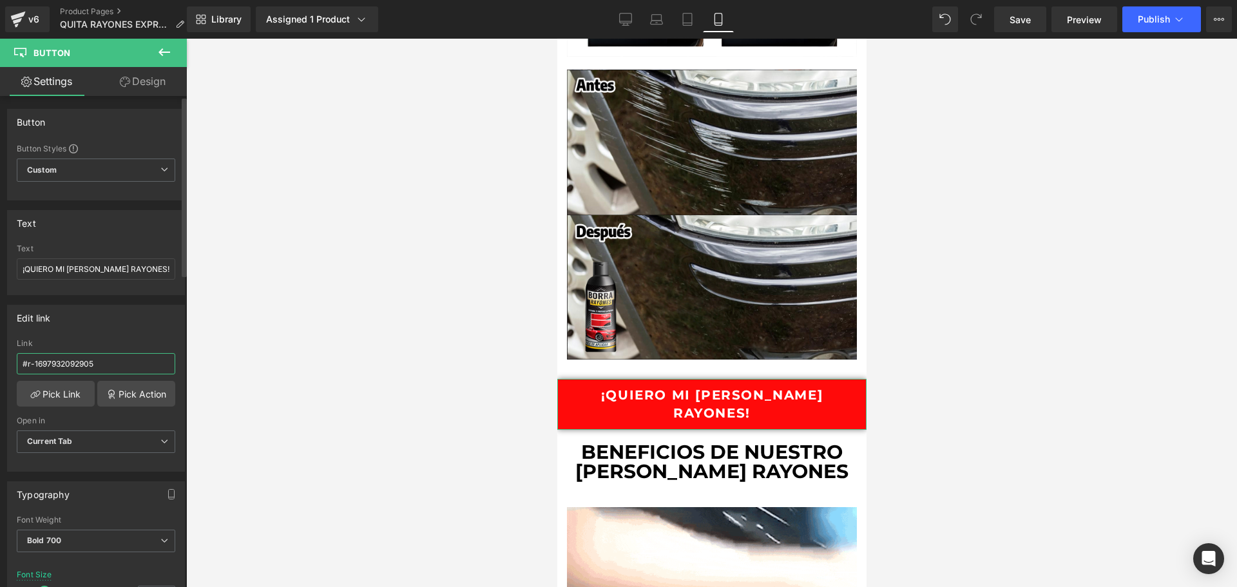
click at [138, 365] on input "#r-1697932092905" at bounding box center [96, 363] width 158 height 21
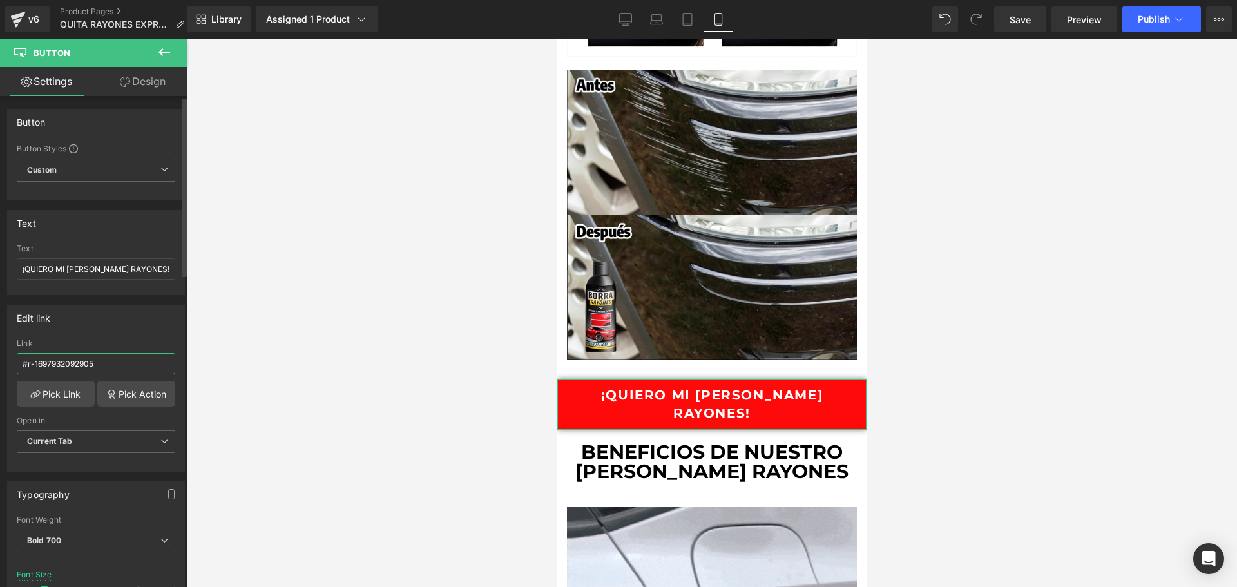
click at [138, 365] on input "#r-1697932092905" at bounding box center [96, 363] width 158 height 21
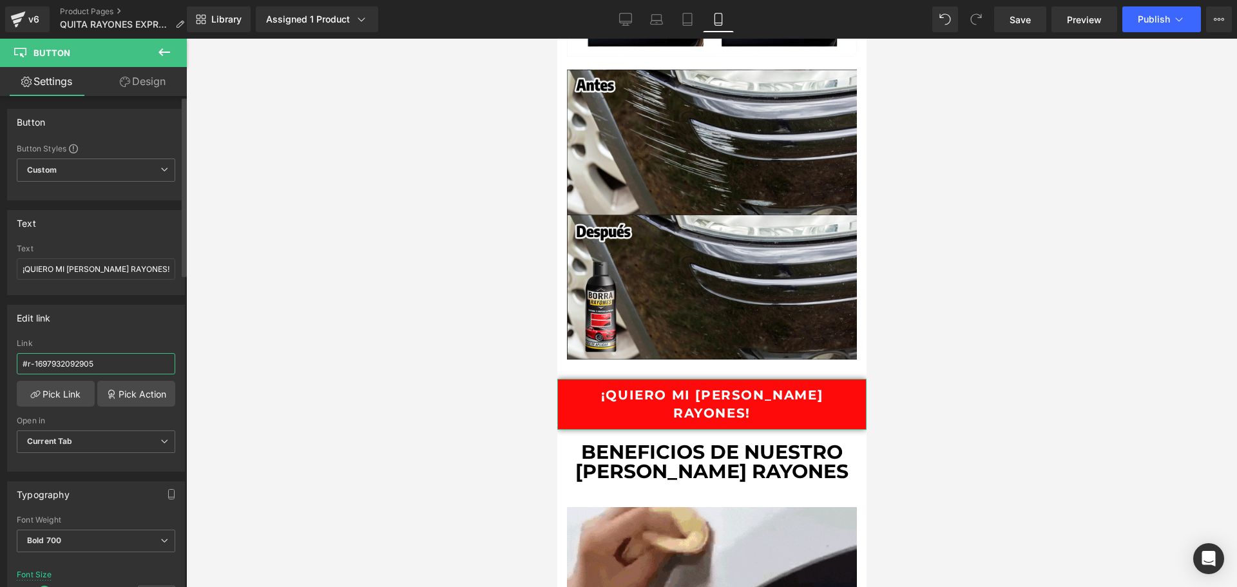
click at [138, 365] on input "#r-1697932092905" at bounding box center [96, 363] width 158 height 21
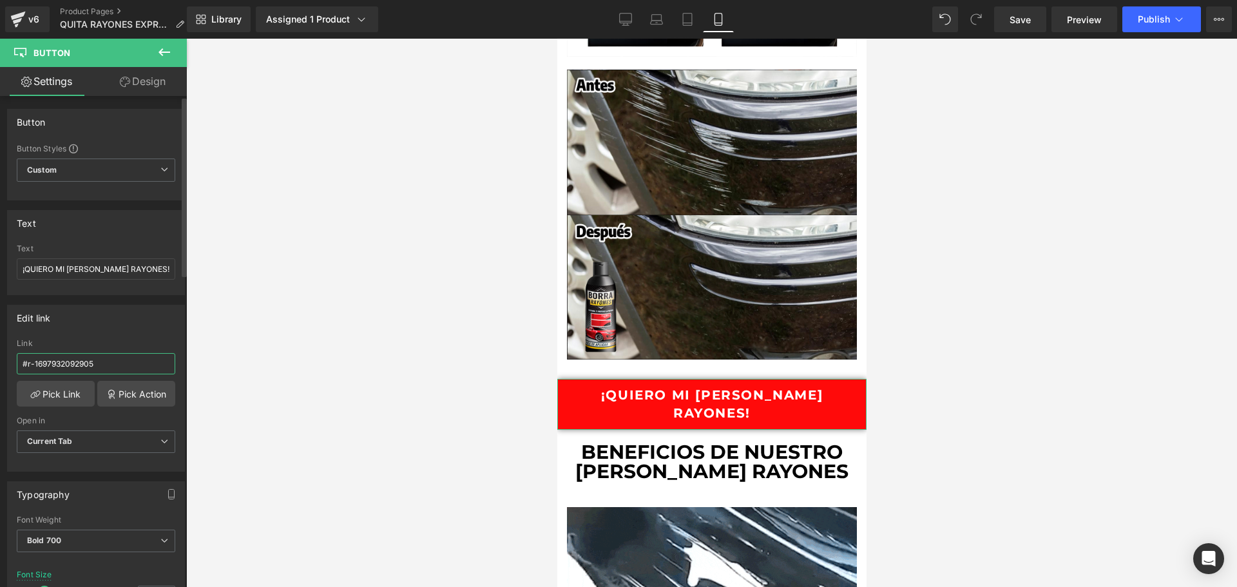
paste input "m-1697932092918"
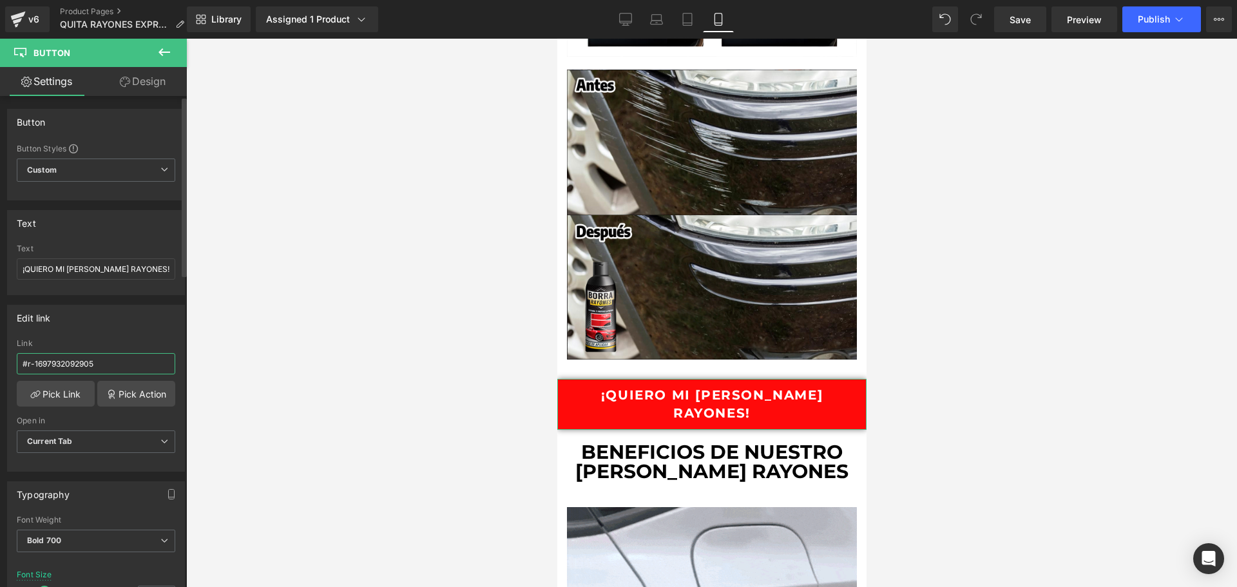
type input "#m-1697932092918"
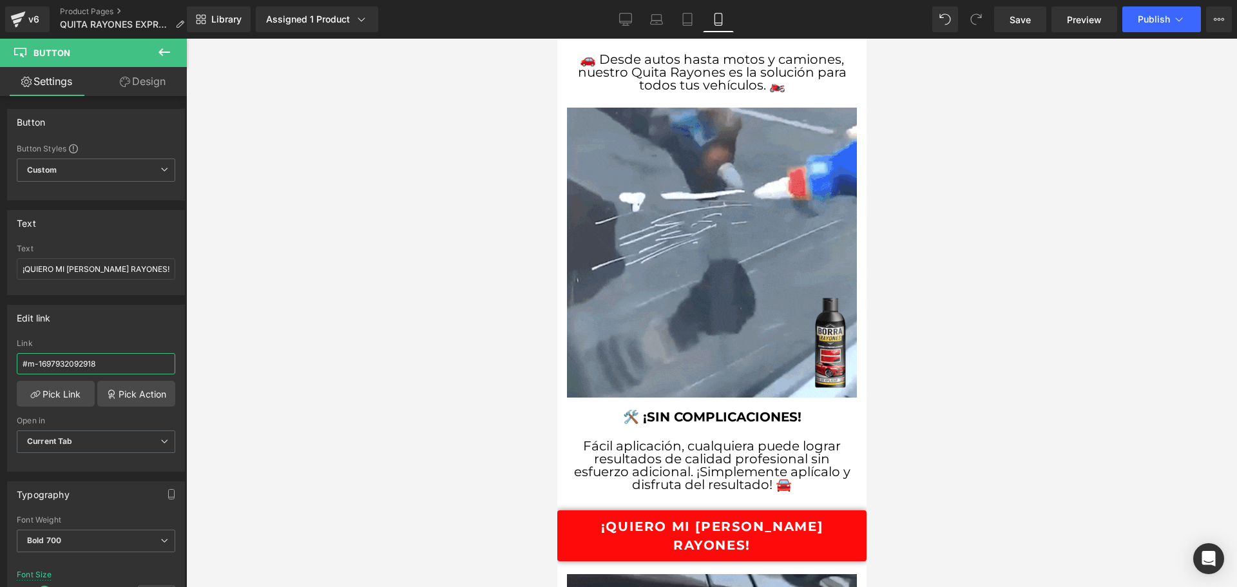
scroll to position [2898, 0]
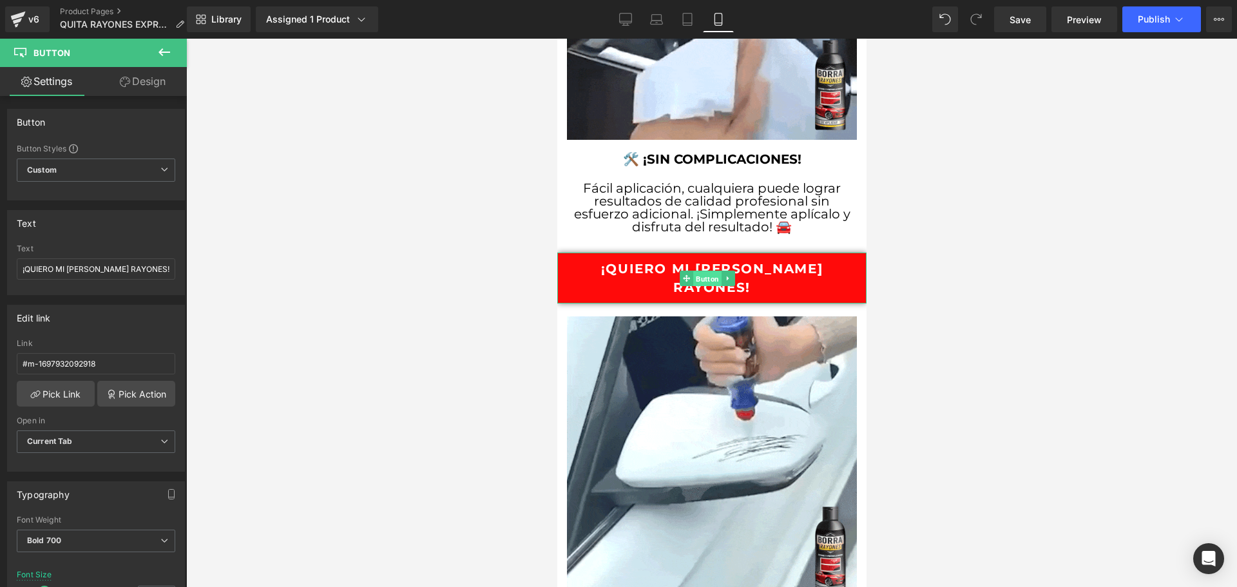
click at [707, 270] on span "Button" at bounding box center [706, 277] width 28 height 15
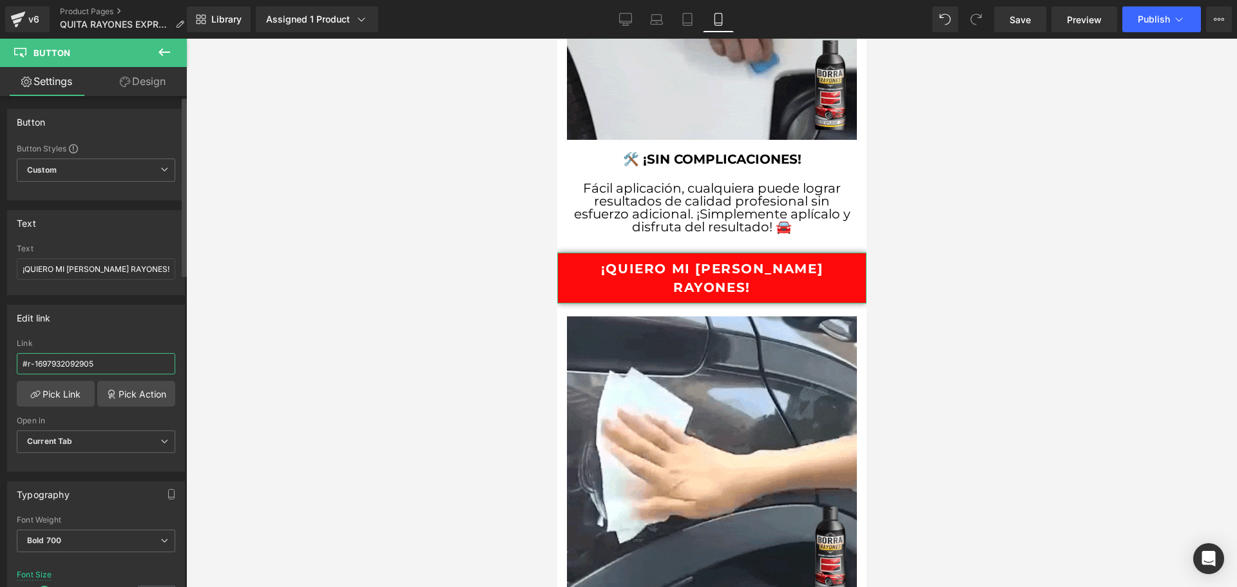
click at [113, 363] on input "#r-1697932092905" at bounding box center [96, 363] width 158 height 21
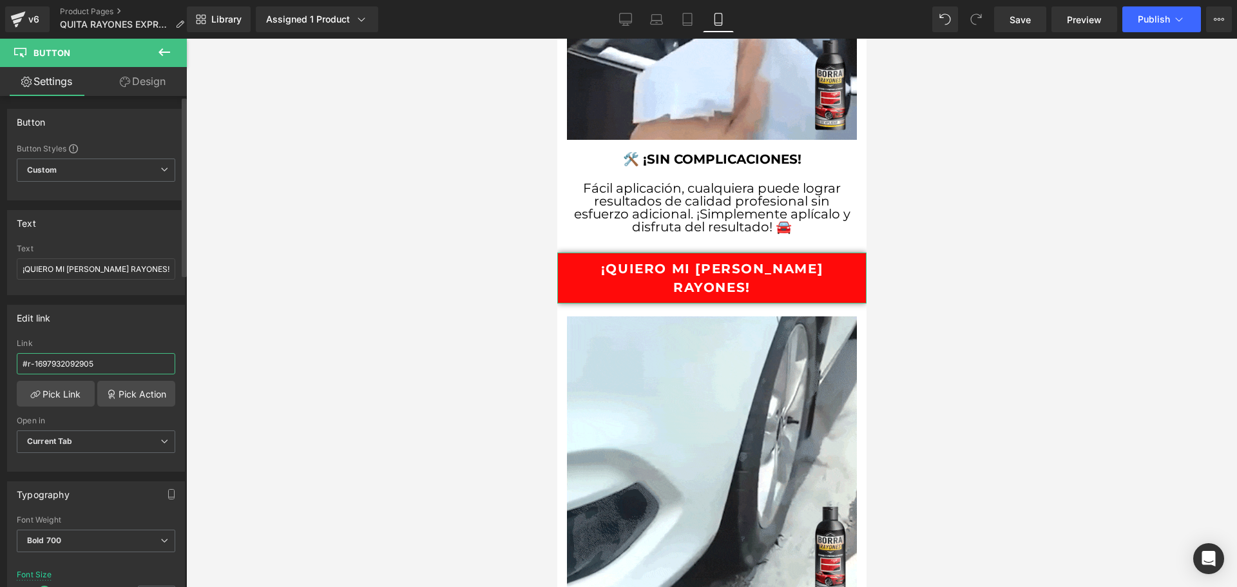
click at [113, 363] on input "#r-1697932092905" at bounding box center [96, 363] width 158 height 21
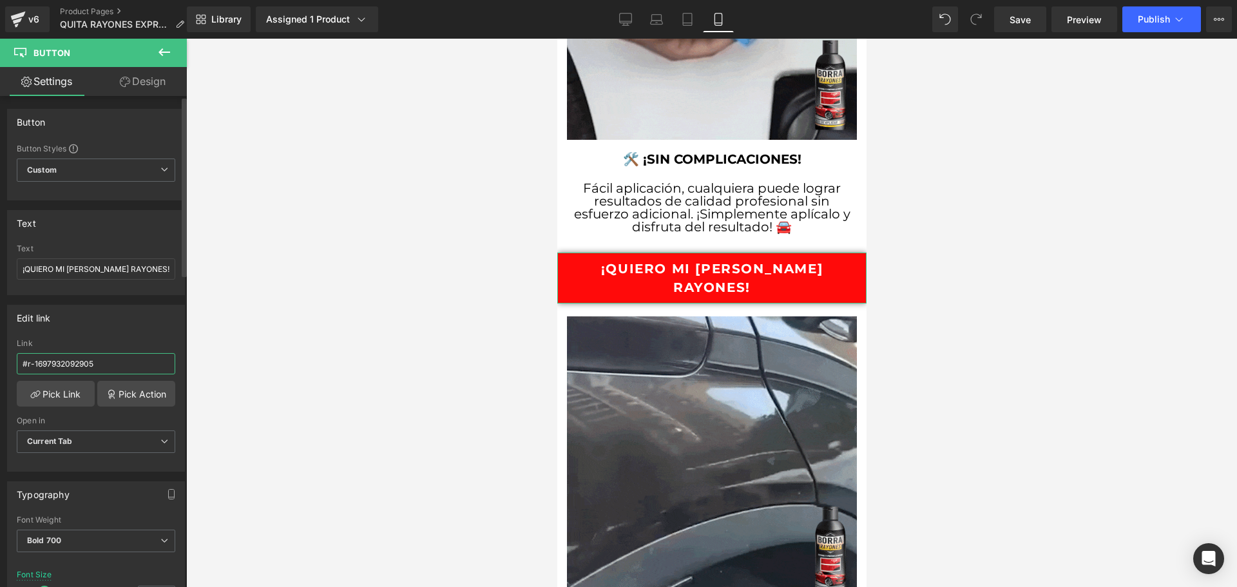
click at [113, 363] on input "#r-1697932092905" at bounding box center [96, 363] width 158 height 21
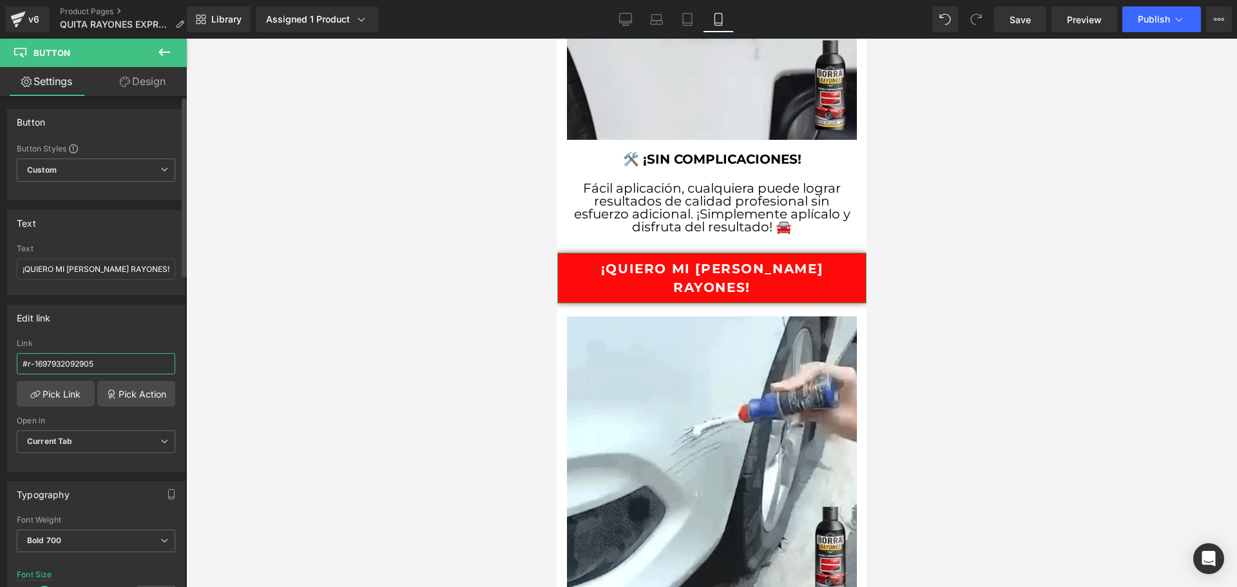
paste input "m-1697932092918"
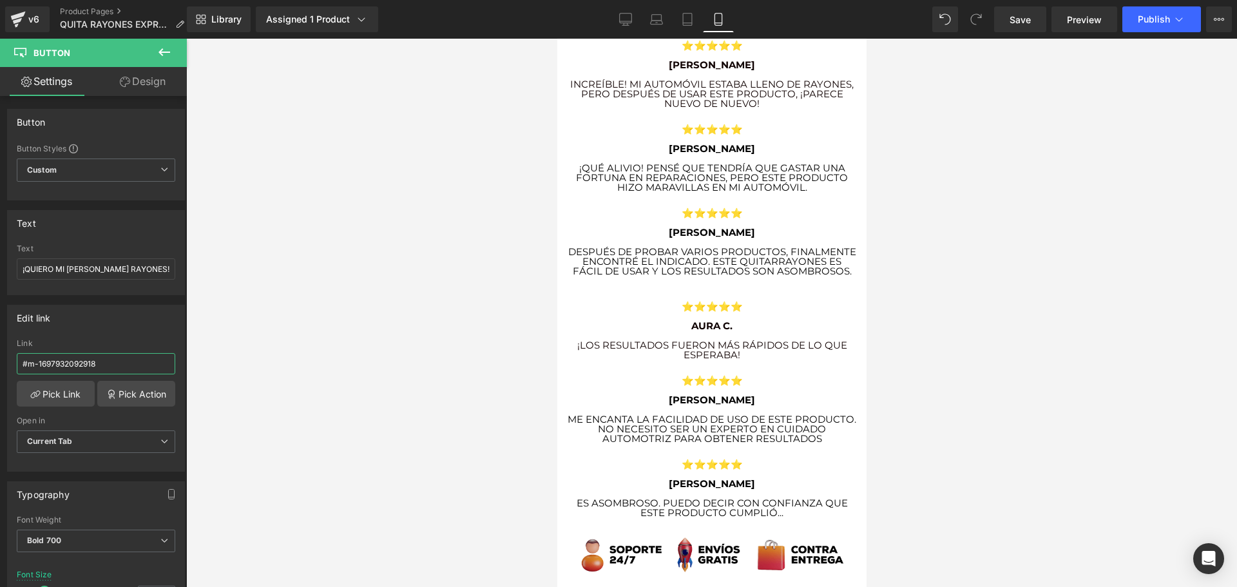
scroll to position [4122, 0]
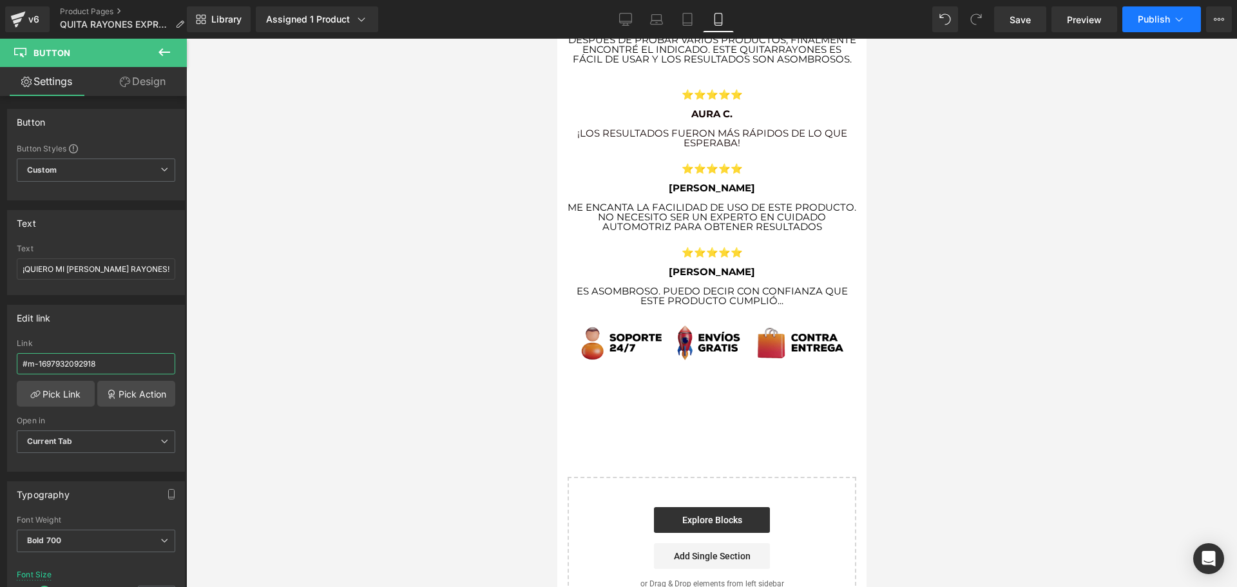
type input "#m-1697932092918"
click at [1155, 23] on span "Publish" at bounding box center [1153, 19] width 32 height 10
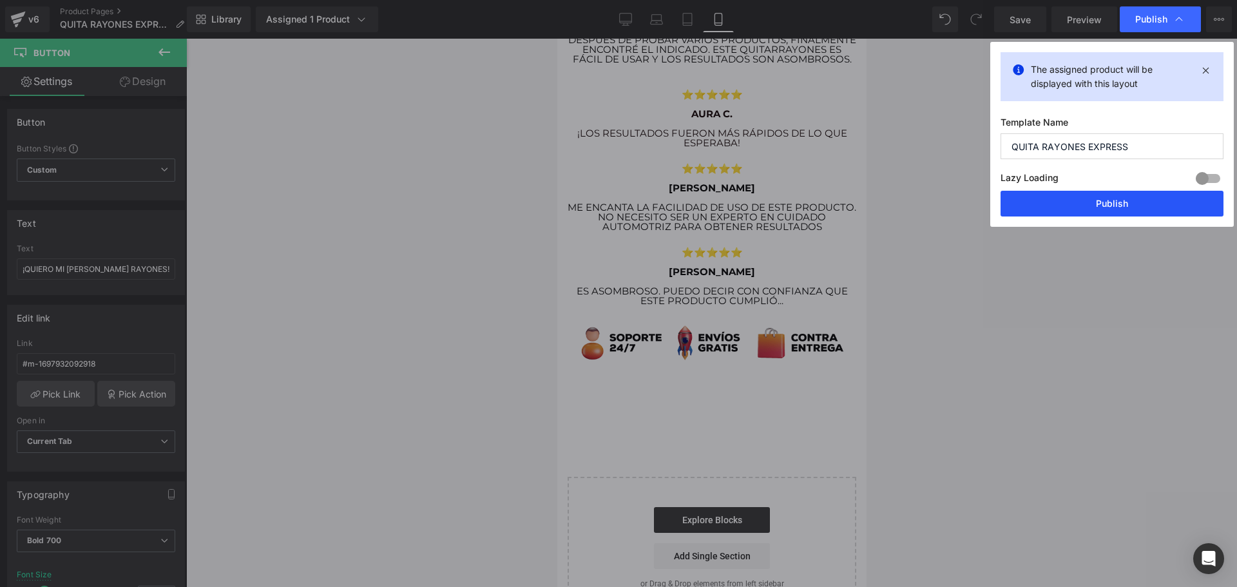
click at [1117, 200] on button "Publish" at bounding box center [1111, 204] width 223 height 26
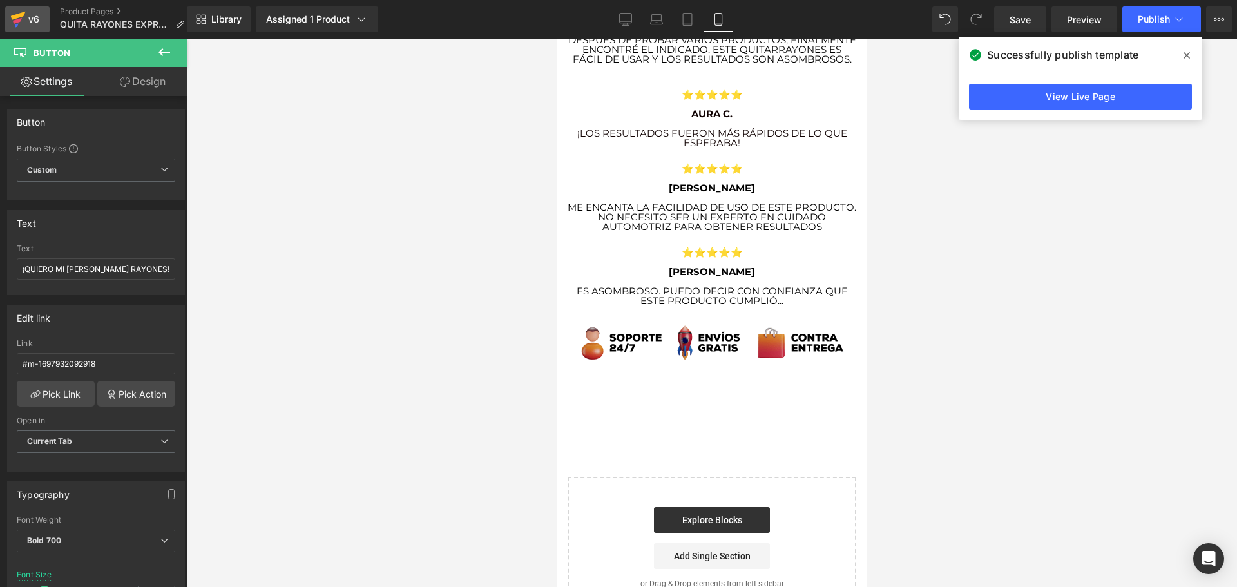
click at [19, 16] on icon at bounding box center [18, 16] width 15 height 8
